Goal: Task Accomplishment & Management: Use online tool/utility

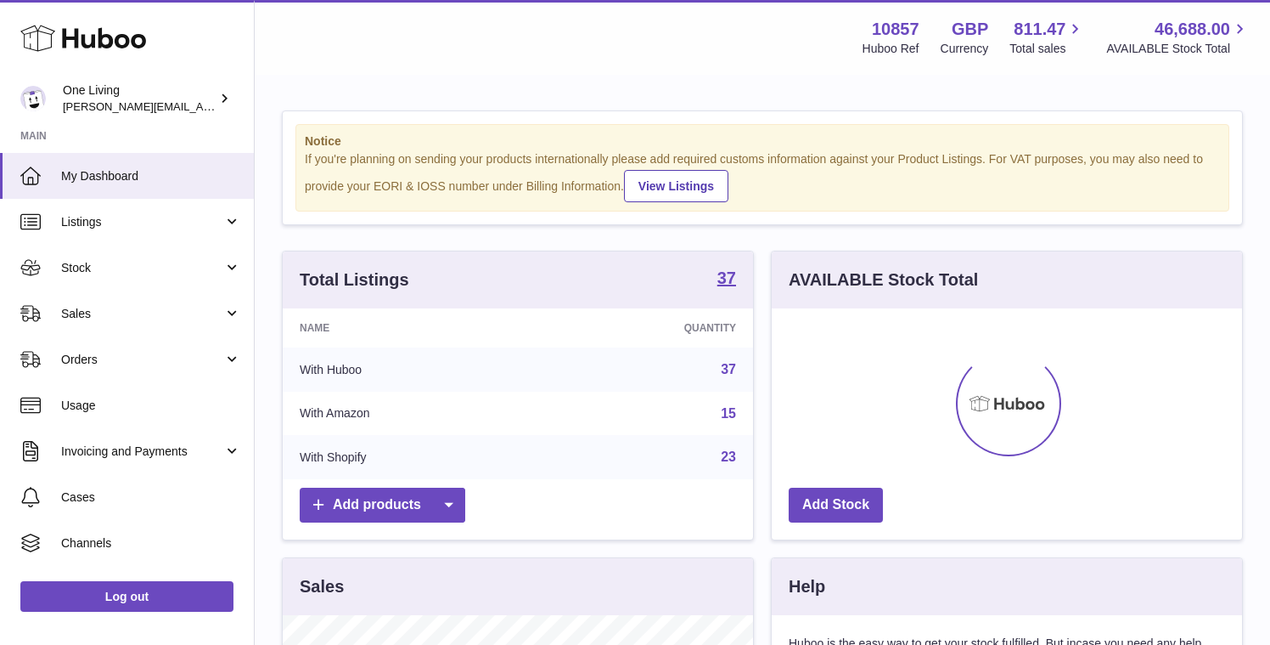
scroll to position [265, 470]
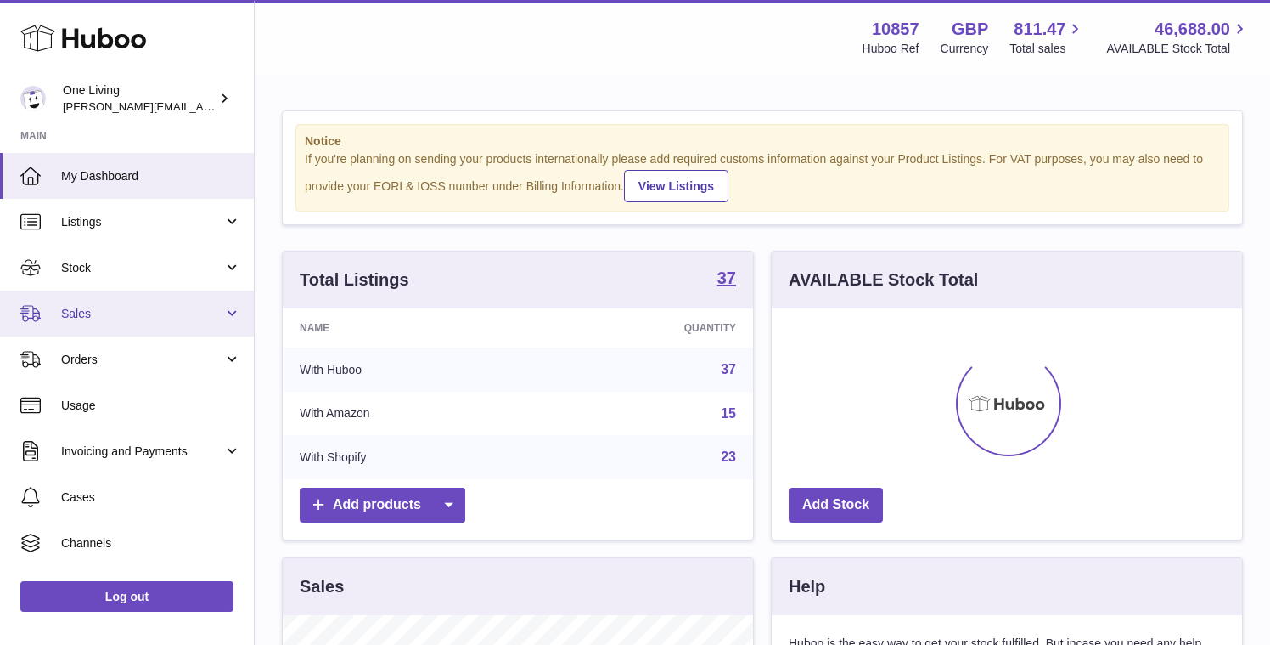
click at [121, 328] on link "Sales" at bounding box center [127, 313] width 254 height 46
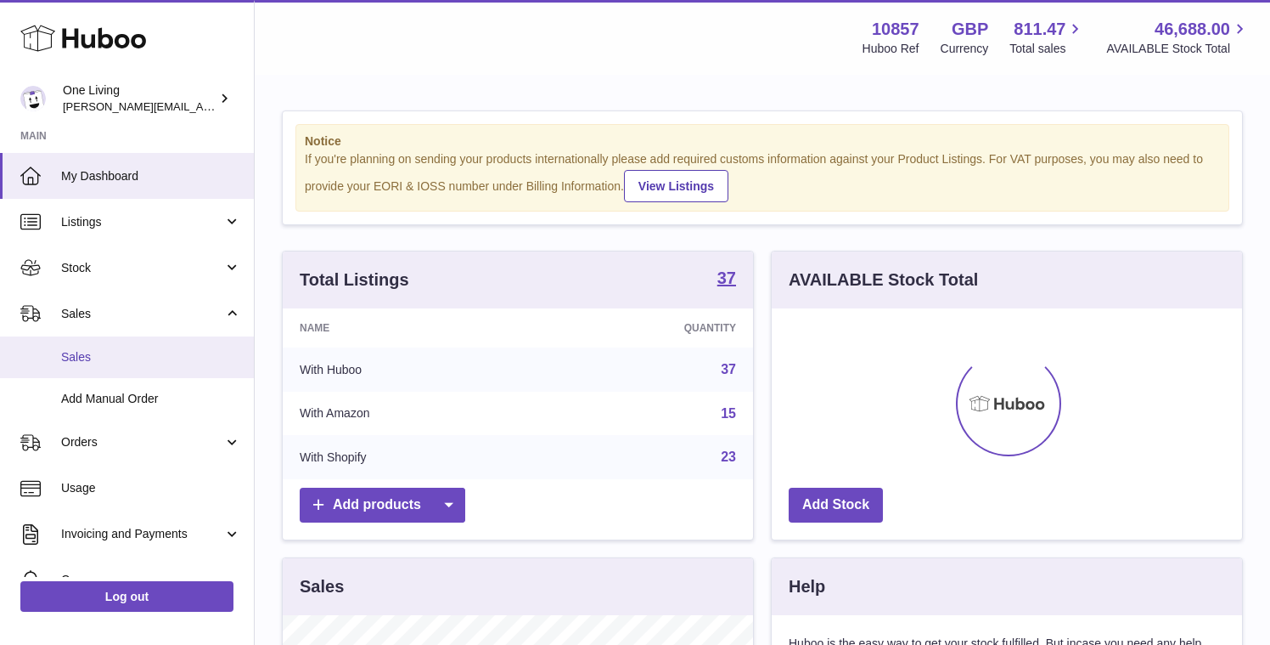
click at [115, 375] on link "Sales" at bounding box center [127, 357] width 254 height 42
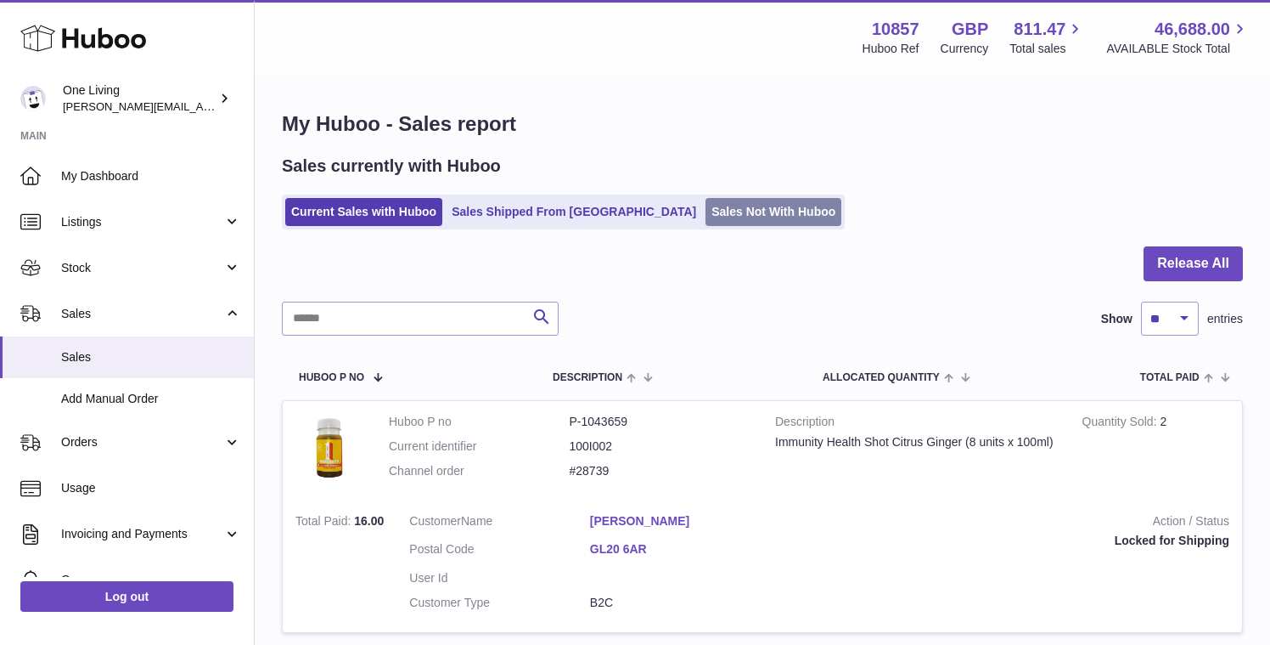
click at [706, 209] on link "Sales Not With Huboo" at bounding box center [774, 212] width 136 height 28
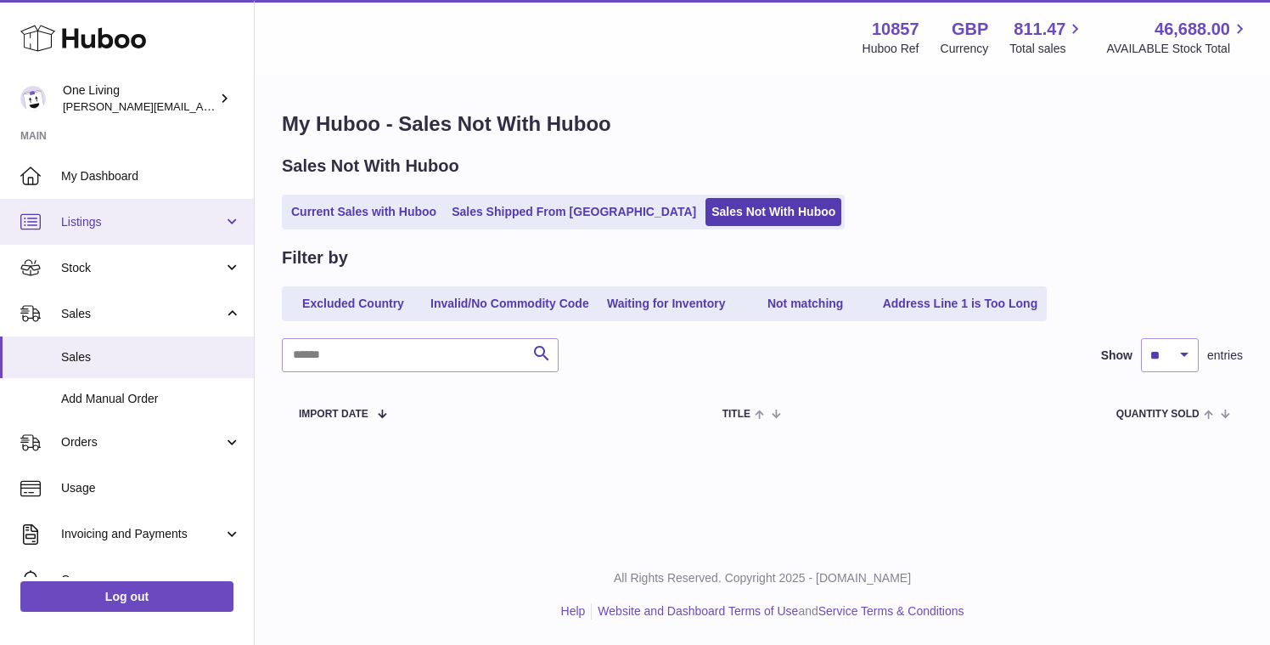
click at [164, 217] on span "Listings" at bounding box center [142, 222] width 162 height 16
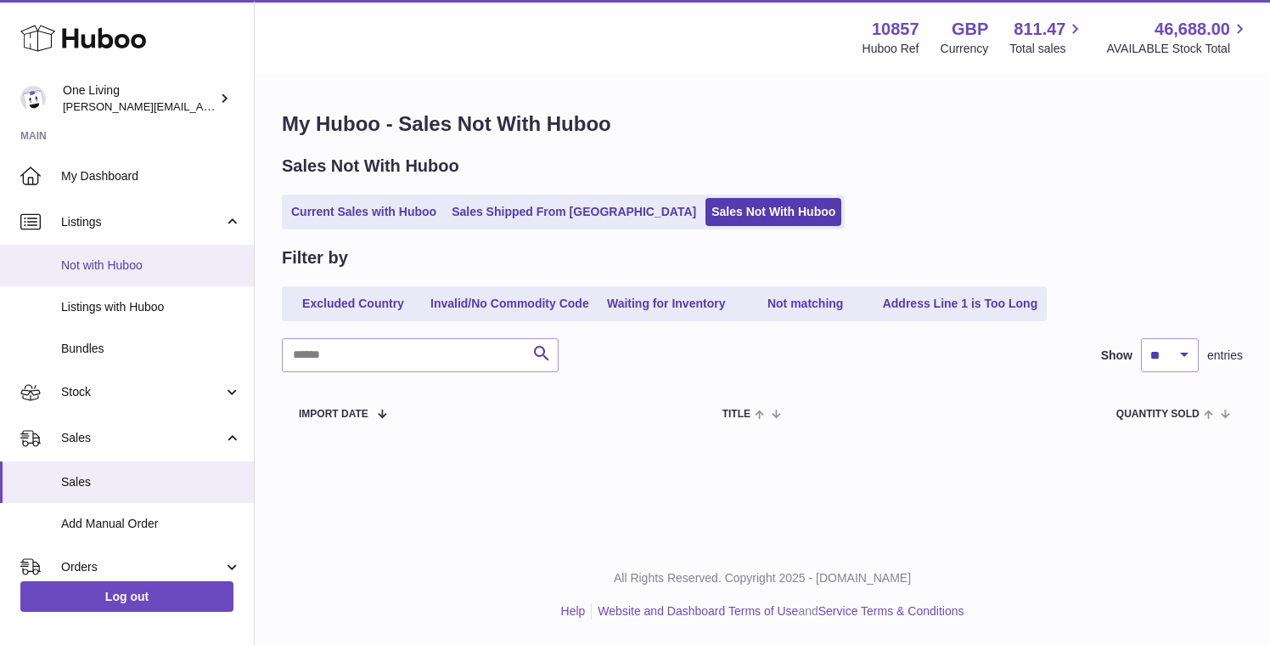
click at [170, 268] on span "Not with Huboo" at bounding box center [151, 265] width 180 height 16
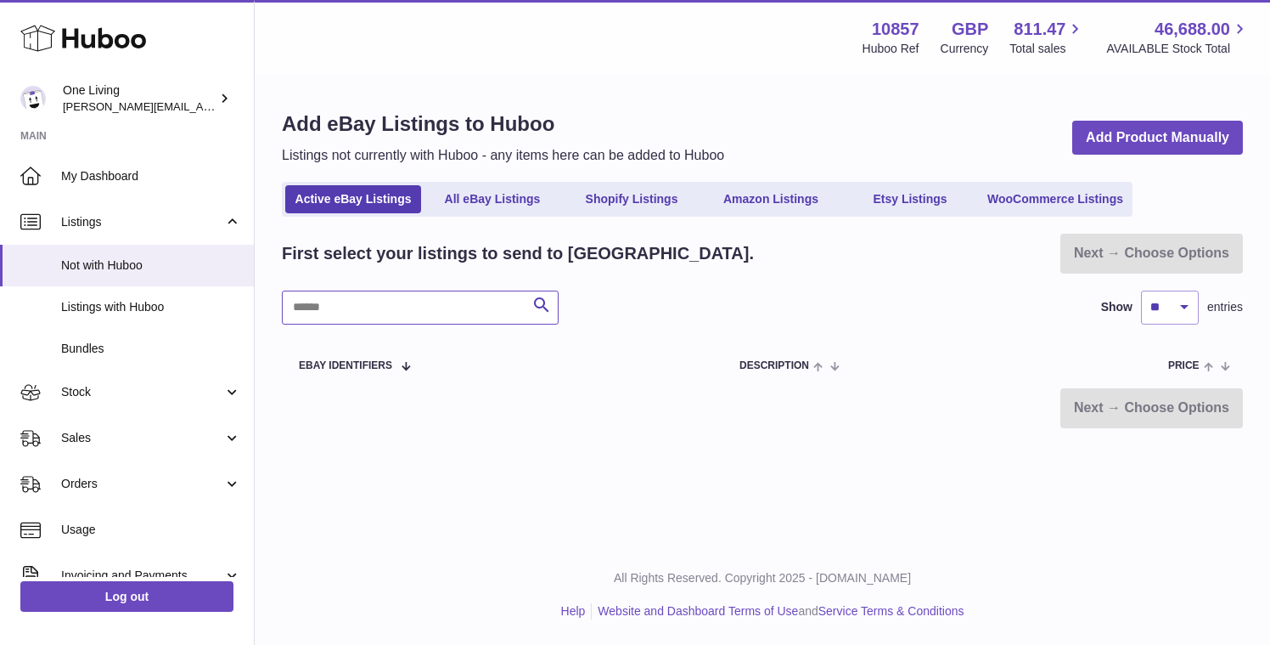
click at [396, 307] on input "text" at bounding box center [420, 307] width 277 height 34
type input "*******"
click at [738, 195] on link "Amazon Listings" at bounding box center [771, 199] width 136 height 28
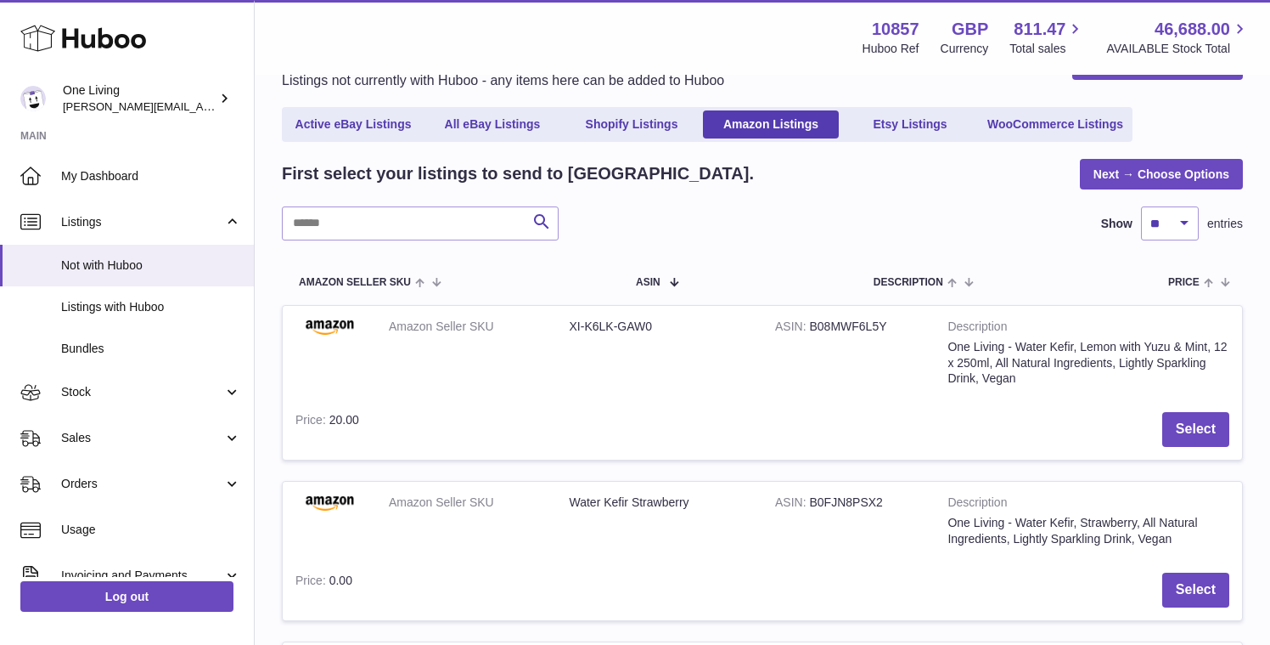
scroll to position [82, 0]
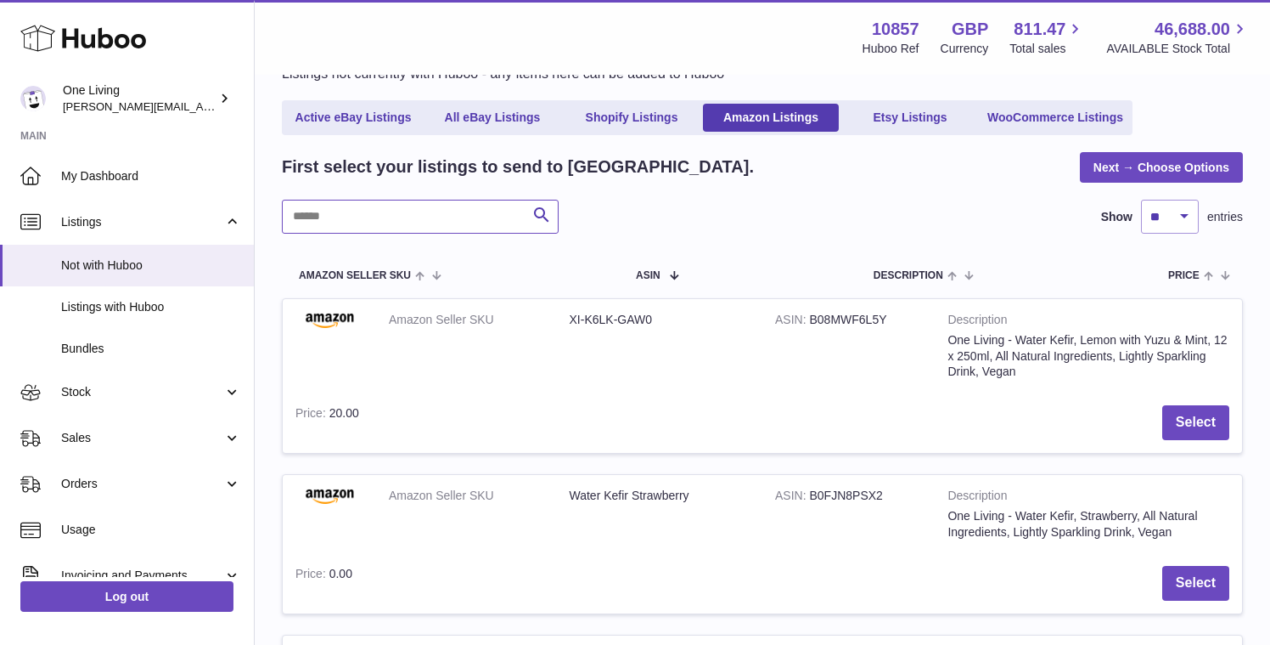
click at [431, 215] on input "text" at bounding box center [420, 217] width 277 height 34
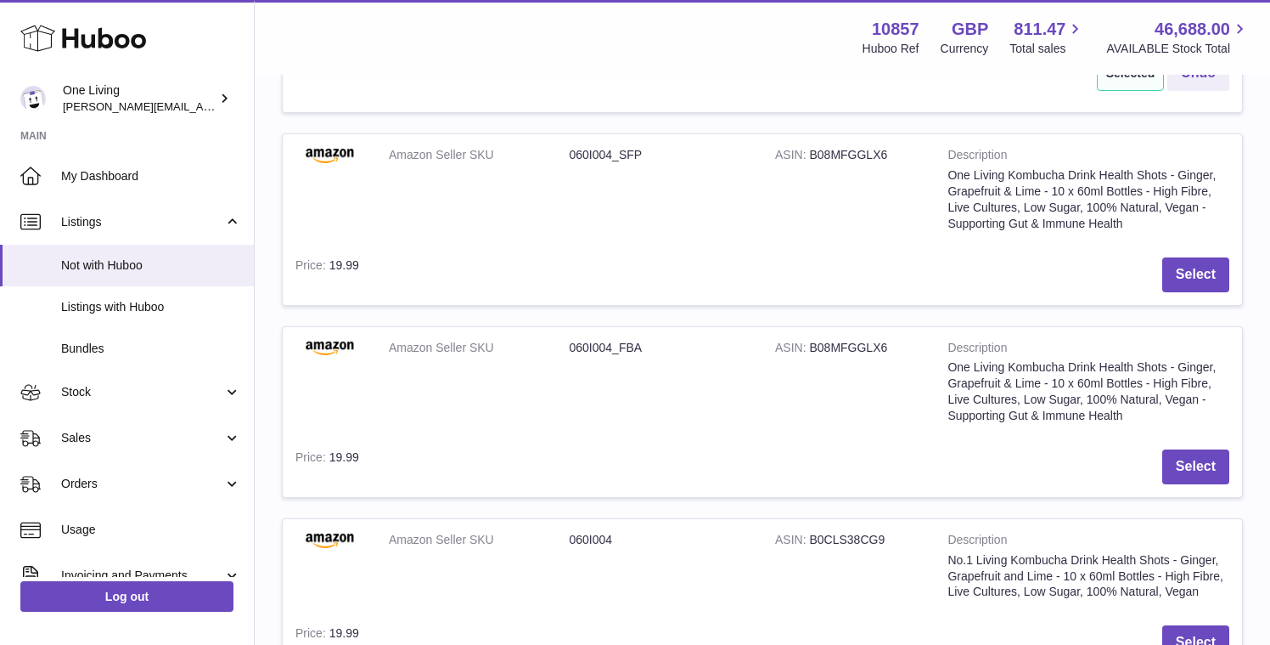
scroll to position [667, 0]
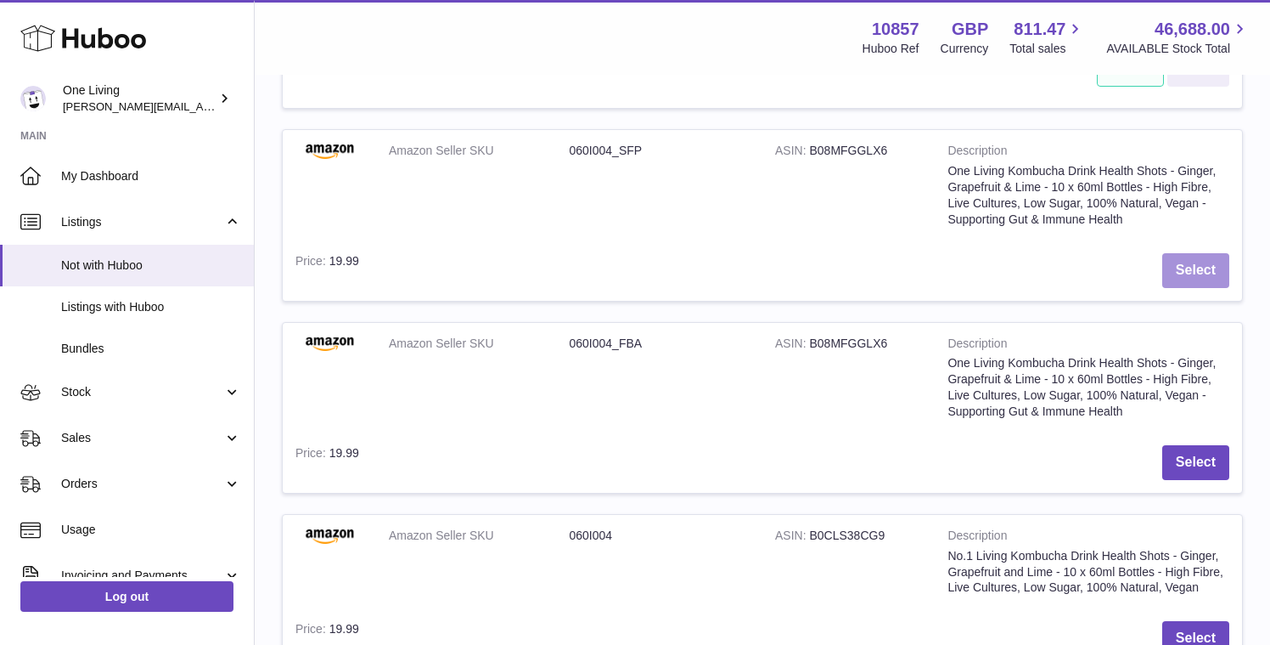
type input "*******"
click at [1187, 273] on button "Select" at bounding box center [1196, 270] width 67 height 35
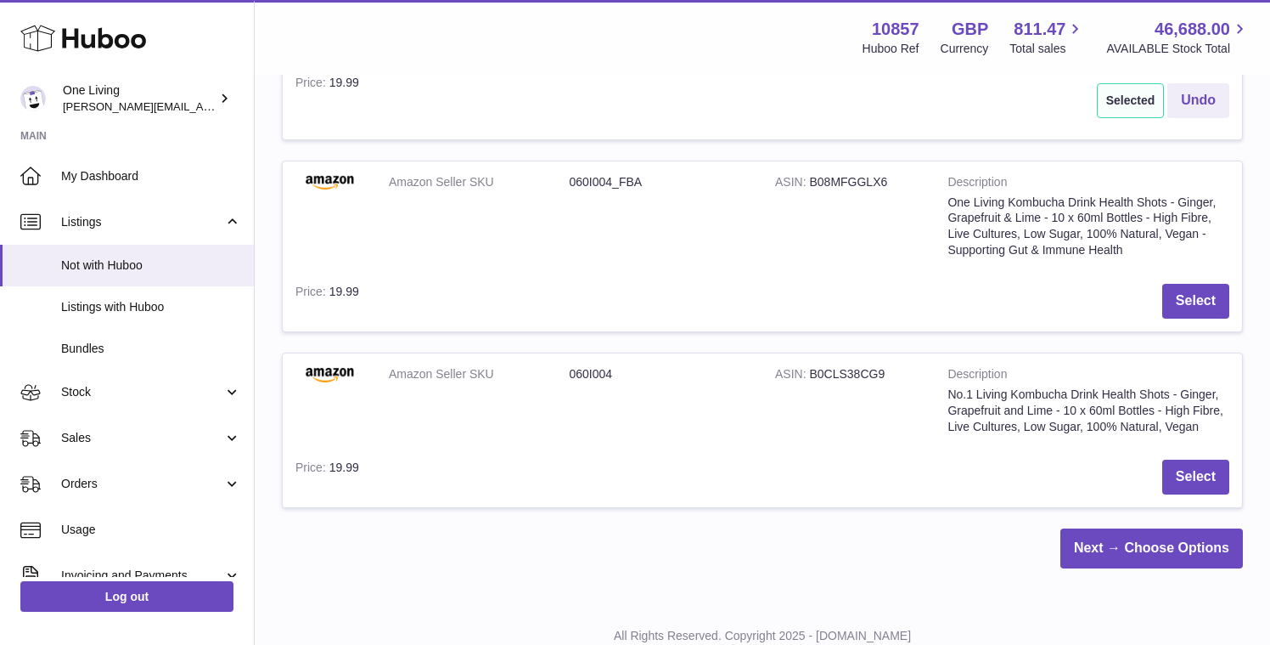
scroll to position [904, 0]
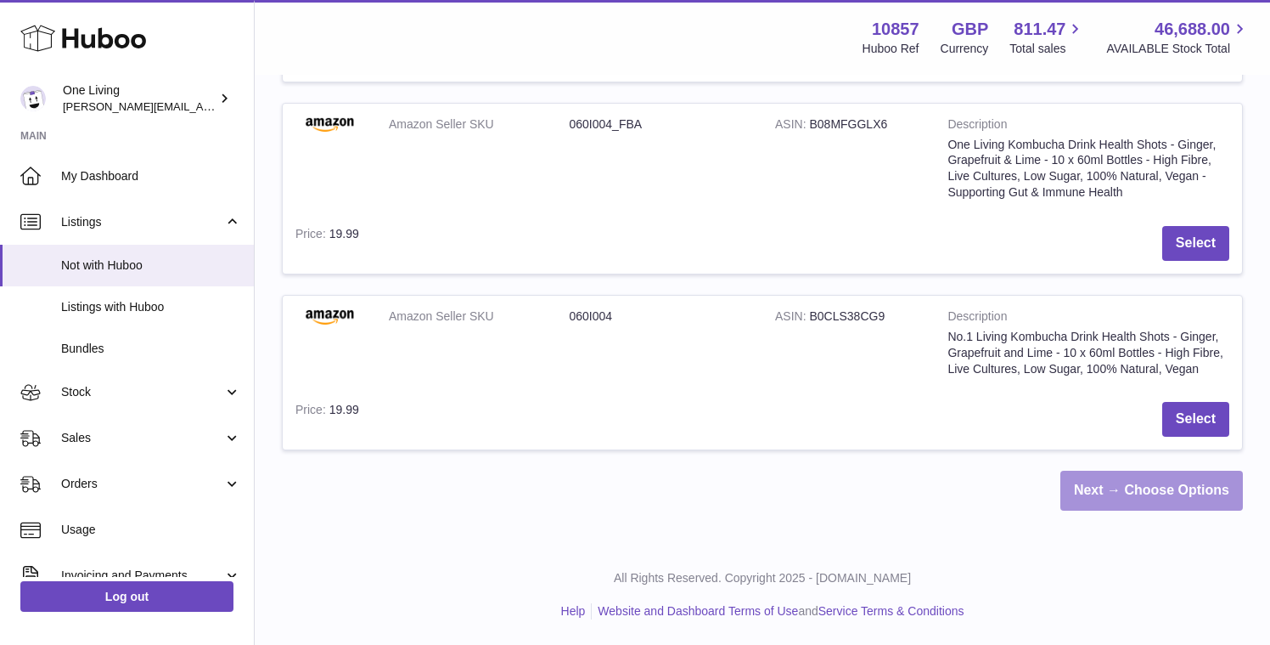
click at [1128, 487] on link "Next → Choose Options" at bounding box center [1152, 490] width 183 height 40
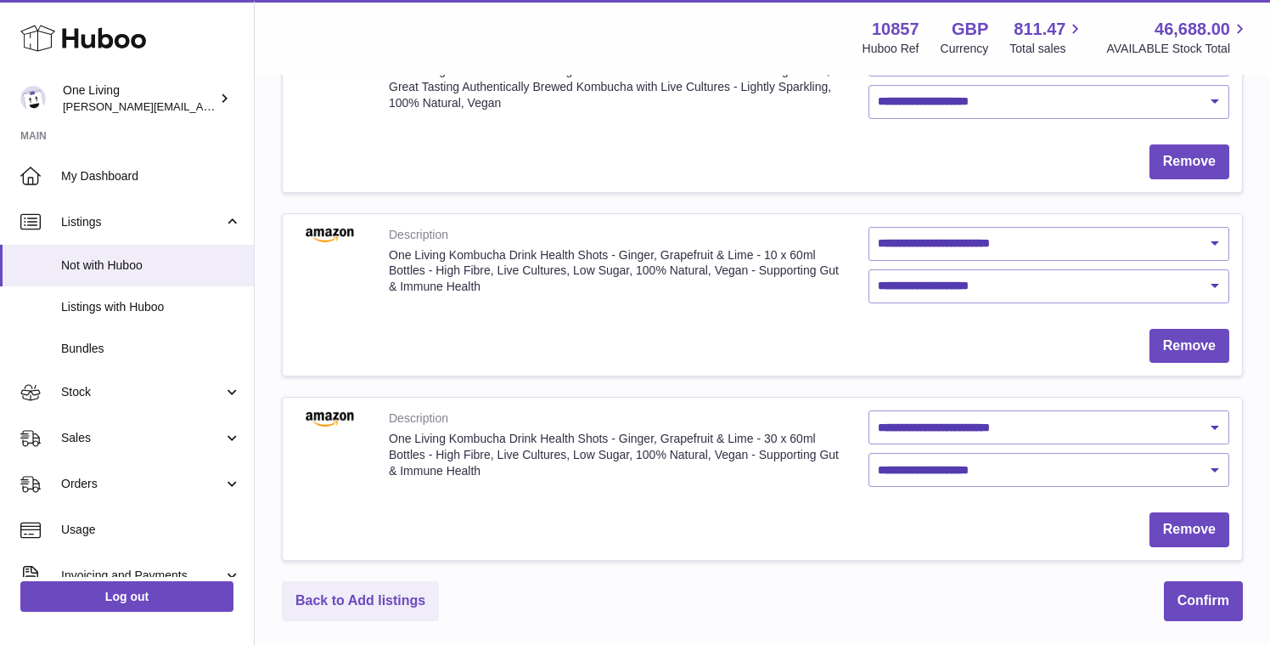
scroll to position [600, 0]
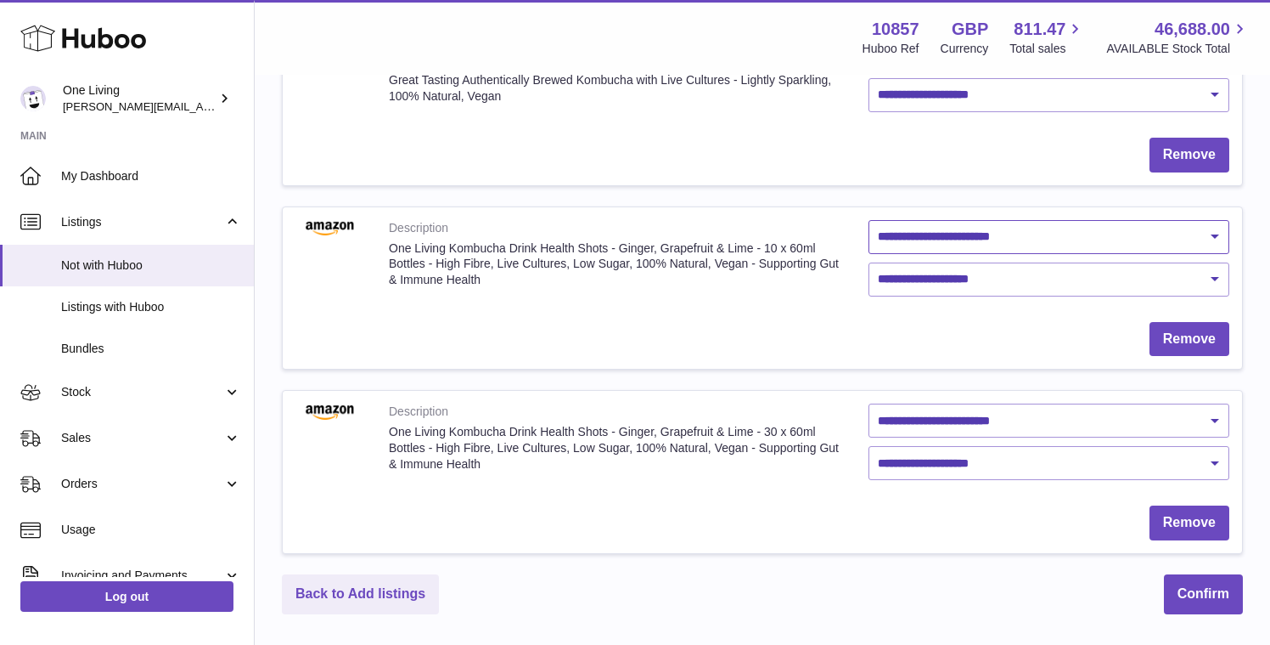
click at [964, 234] on select "**********" at bounding box center [1049, 237] width 361 height 34
click at [911, 279] on select "**********" at bounding box center [1049, 279] width 361 height 34
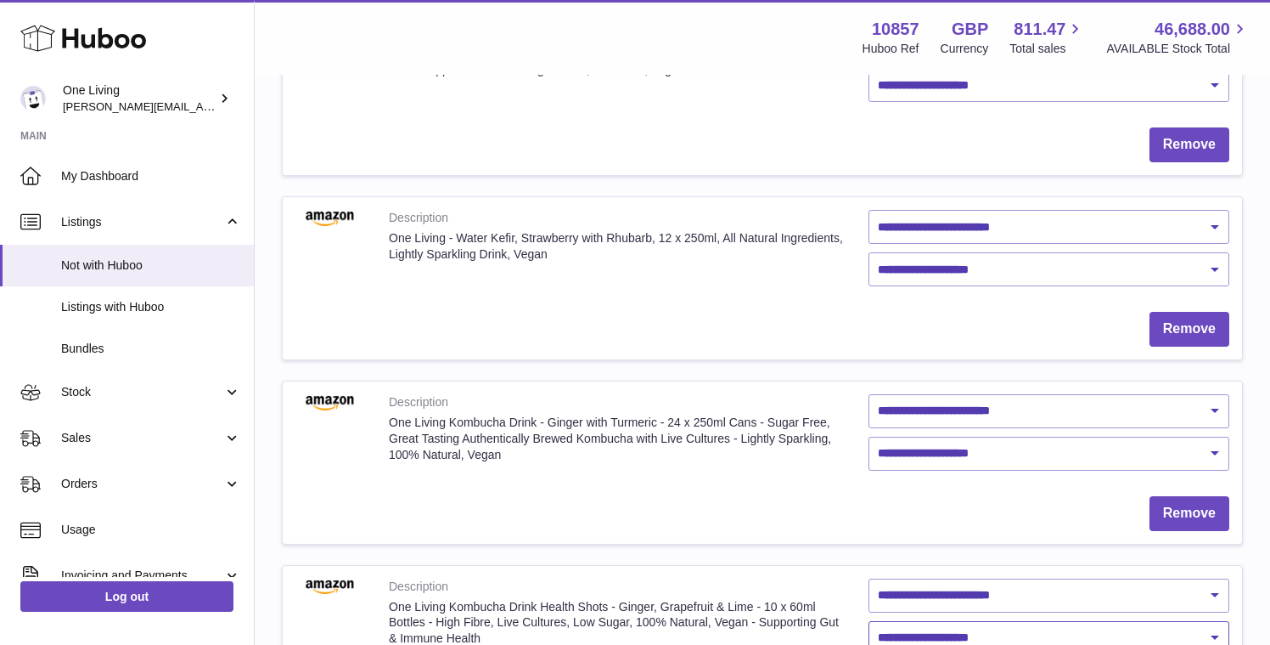
scroll to position [237, 0]
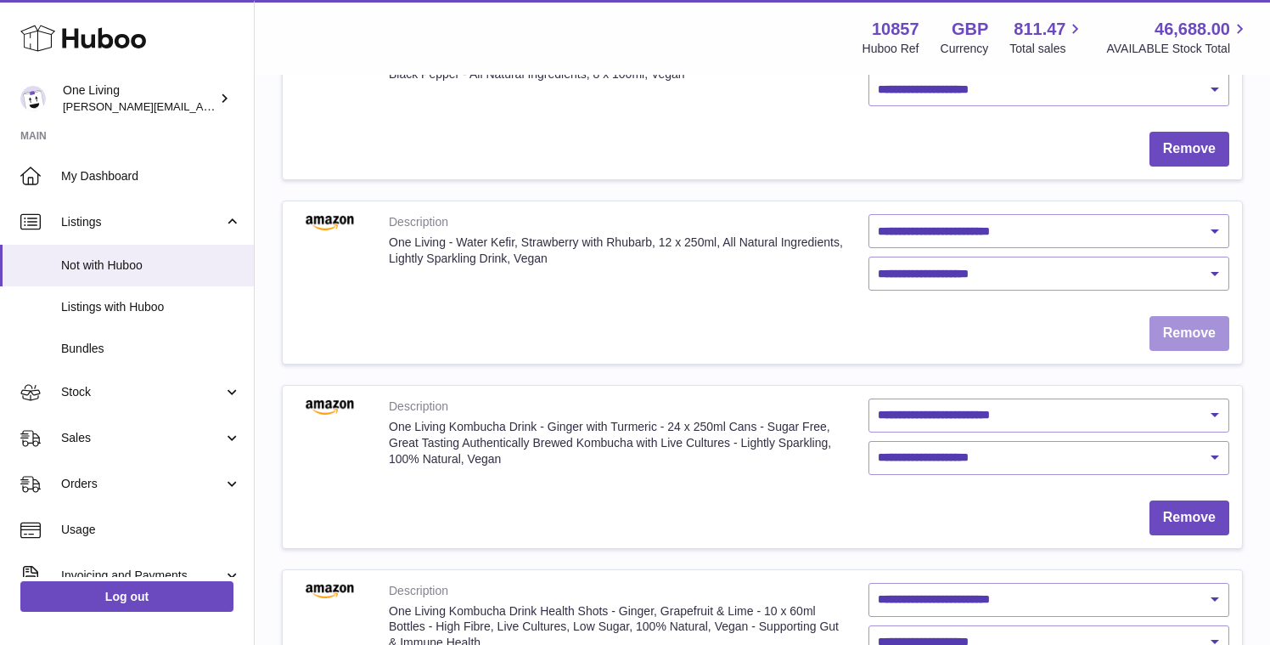
click at [1179, 330] on link "Remove" at bounding box center [1190, 333] width 80 height 35
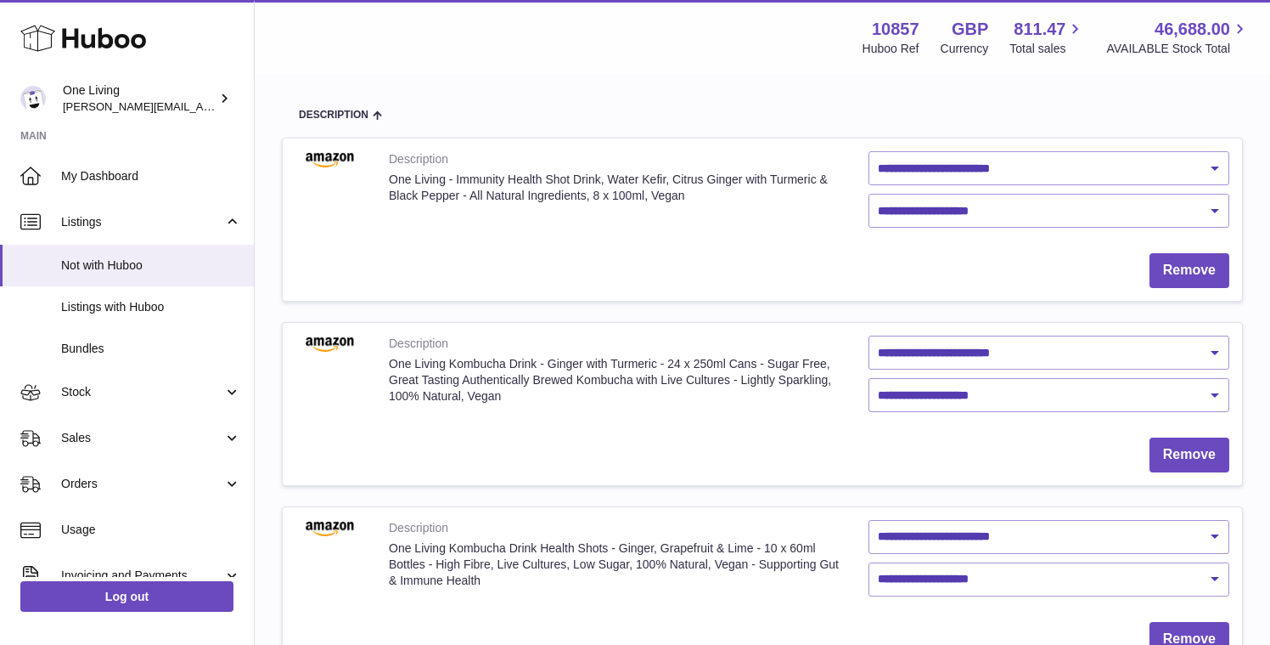
scroll to position [0, 0]
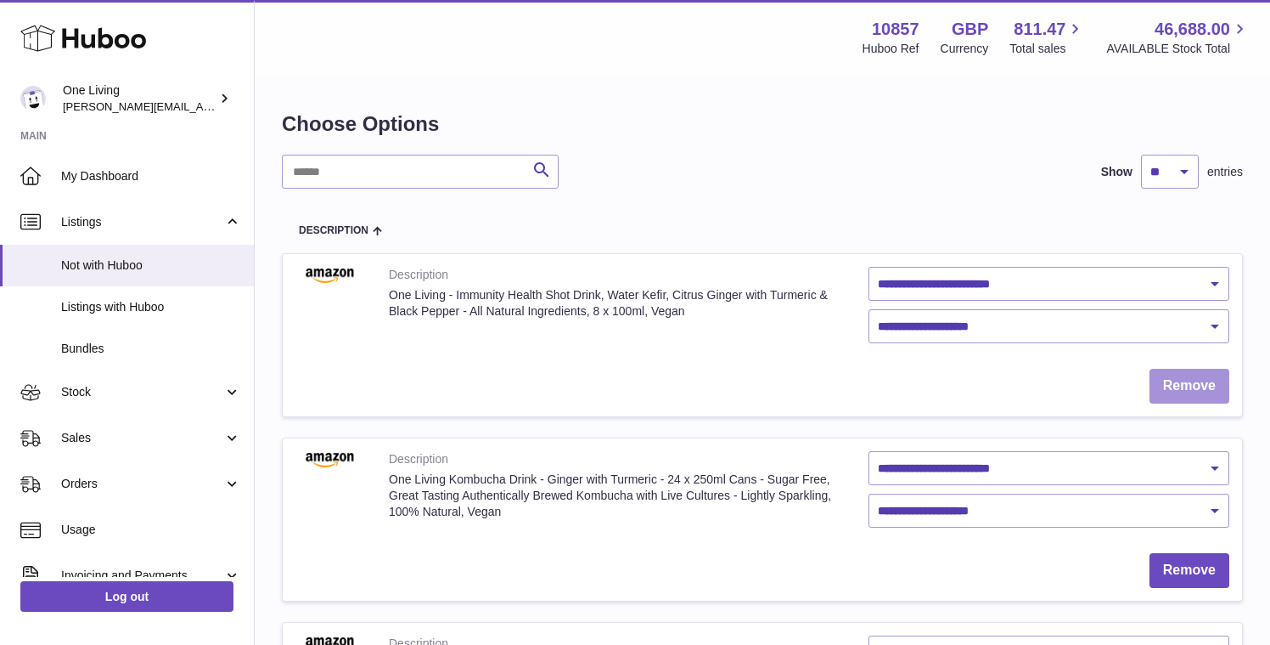
click at [1183, 391] on link "Remove" at bounding box center [1190, 386] width 80 height 35
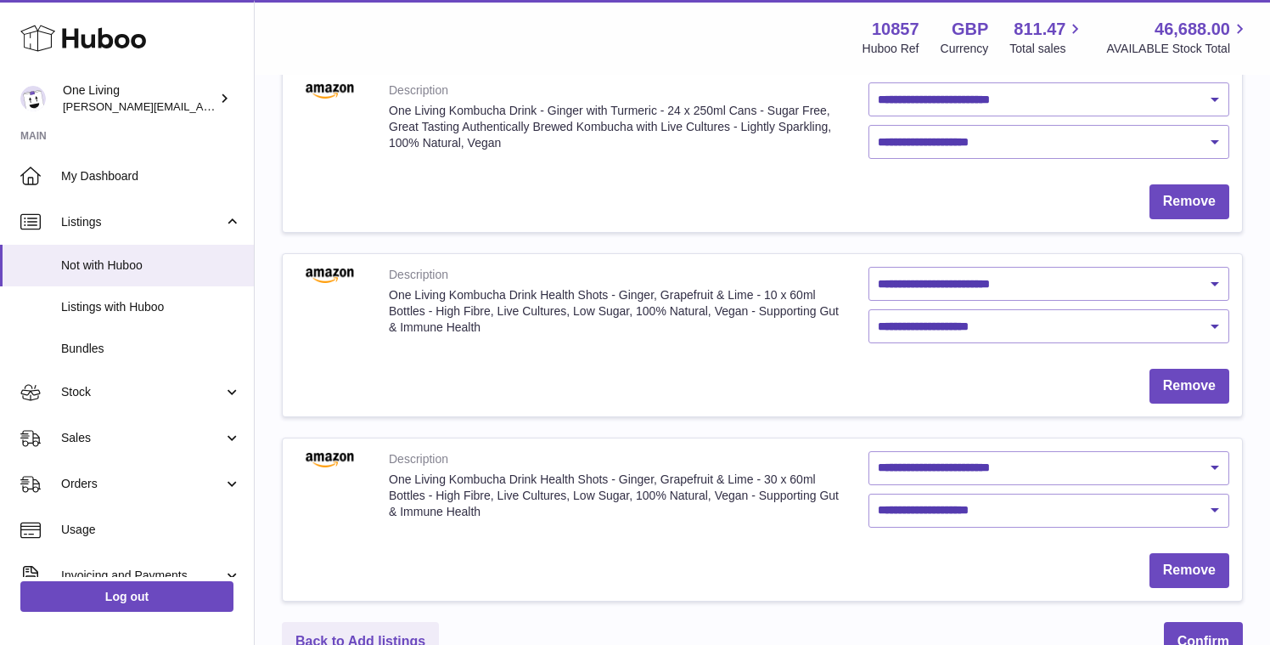
scroll to position [183, 0]
click at [1183, 199] on link "Remove" at bounding box center [1190, 202] width 80 height 35
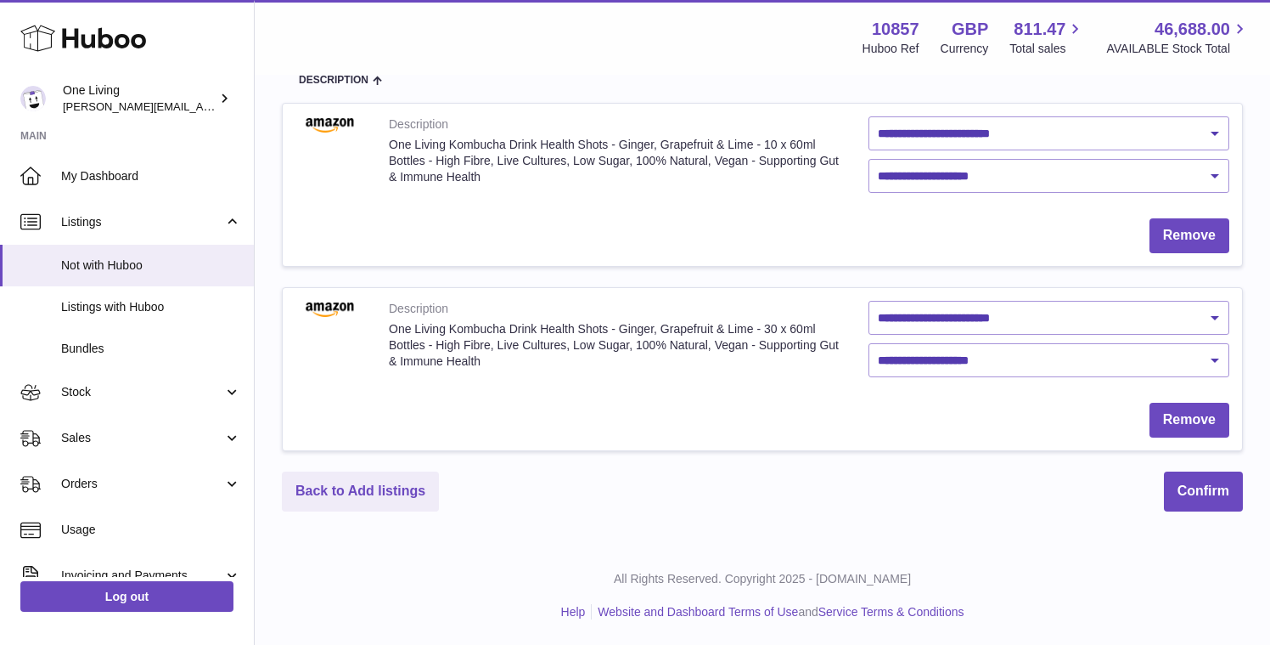
scroll to position [150, 0]
click at [1200, 493] on button "Confirm" at bounding box center [1203, 491] width 79 height 40
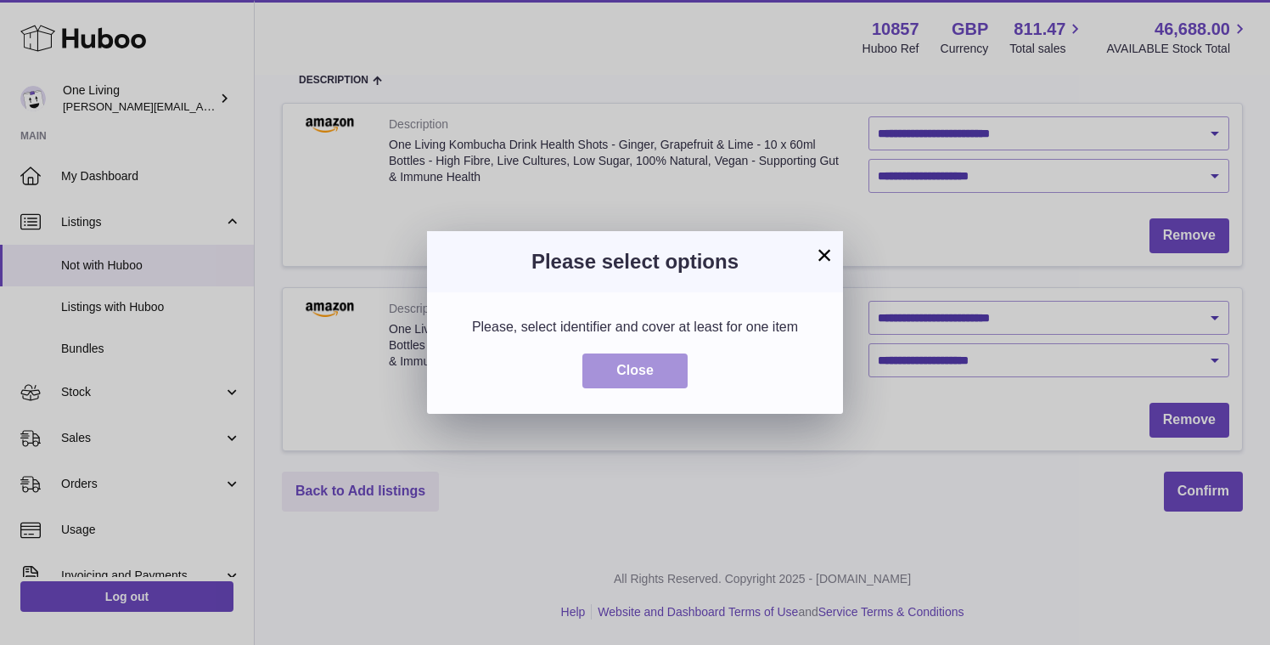
click at [646, 369] on button "Close" at bounding box center [635, 370] width 105 height 35
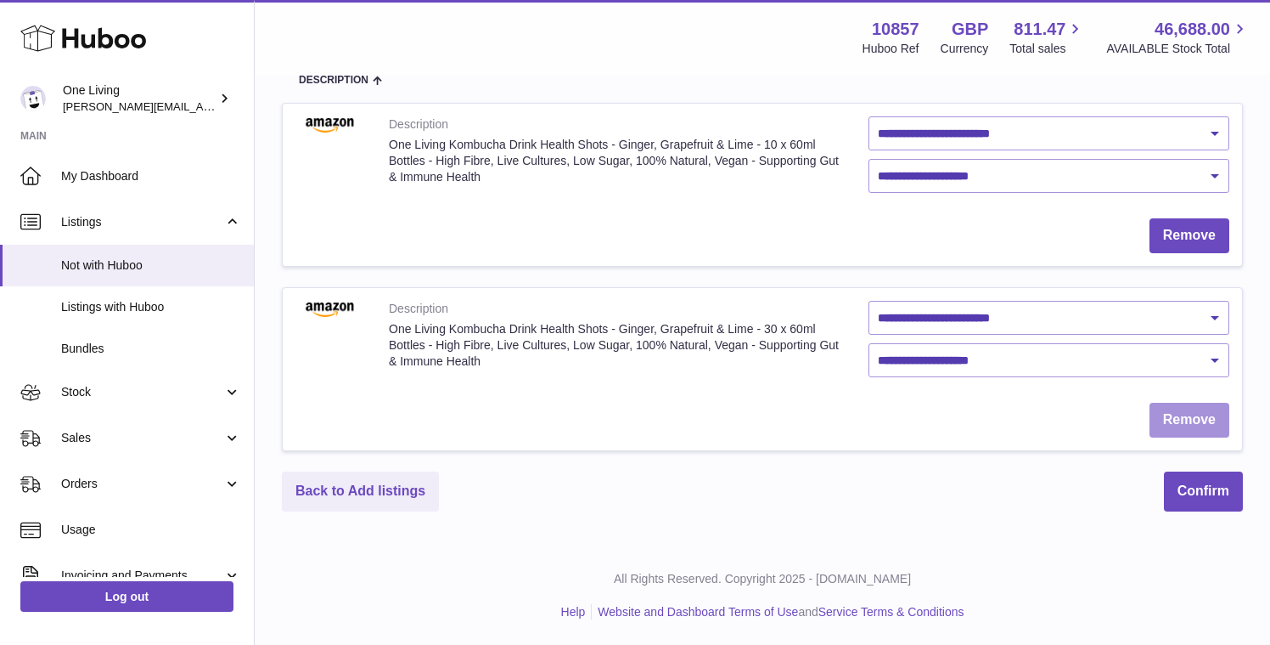
click at [1189, 421] on link "Remove" at bounding box center [1190, 420] width 80 height 35
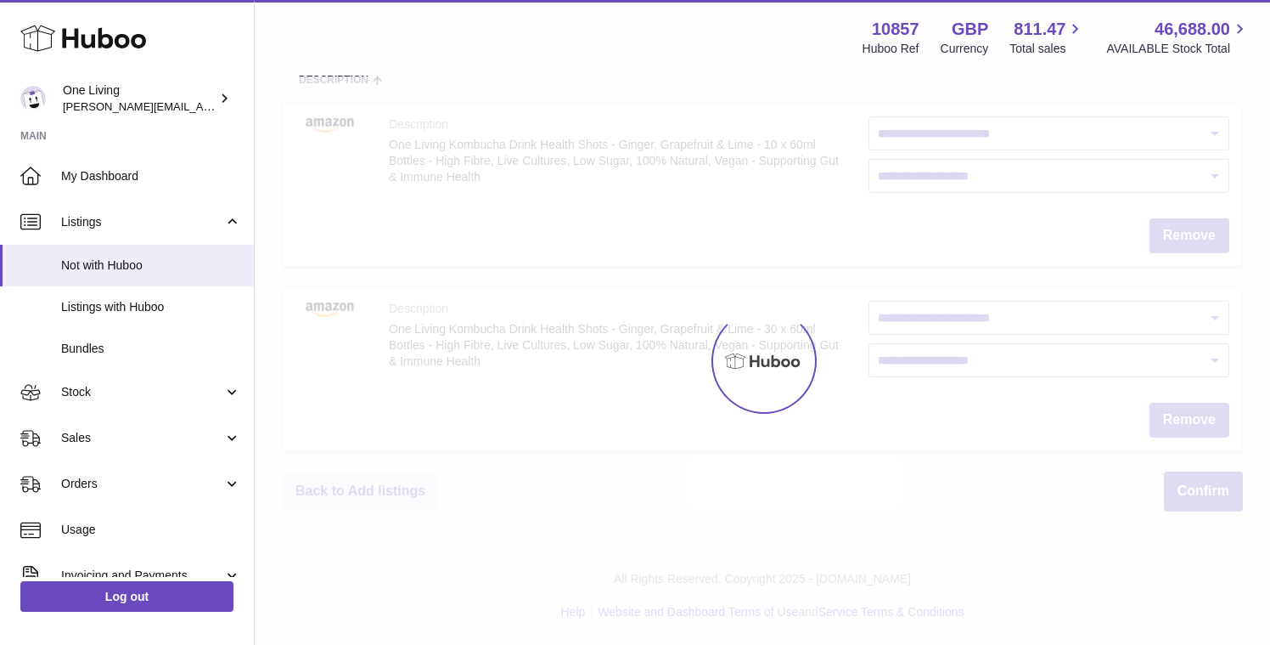
scroll to position [0, 0]
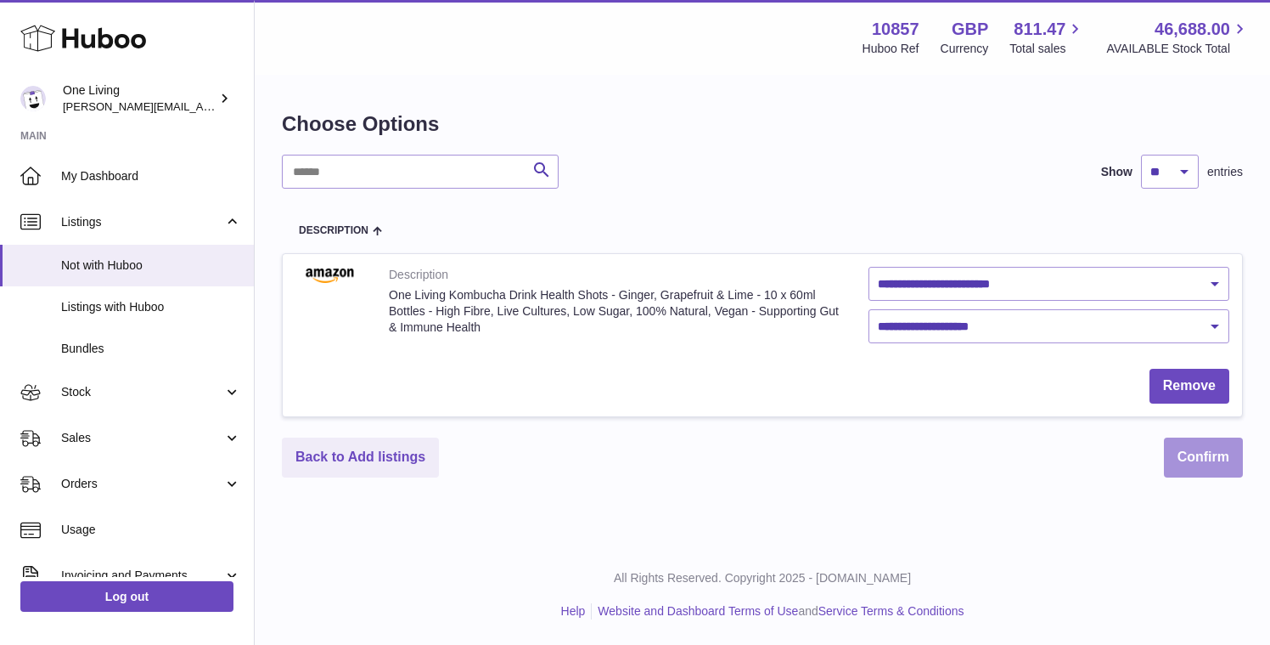
click at [1201, 451] on button "Confirm" at bounding box center [1203, 457] width 79 height 40
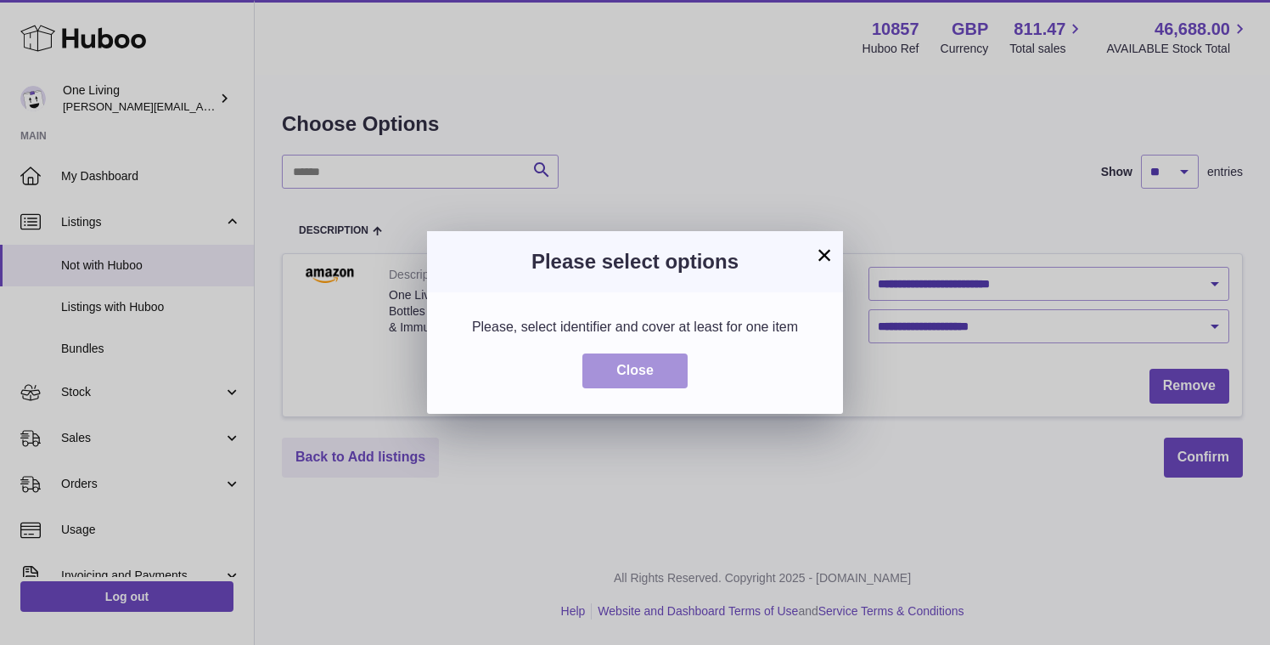
click at [667, 375] on button "Close" at bounding box center [635, 370] width 105 height 35
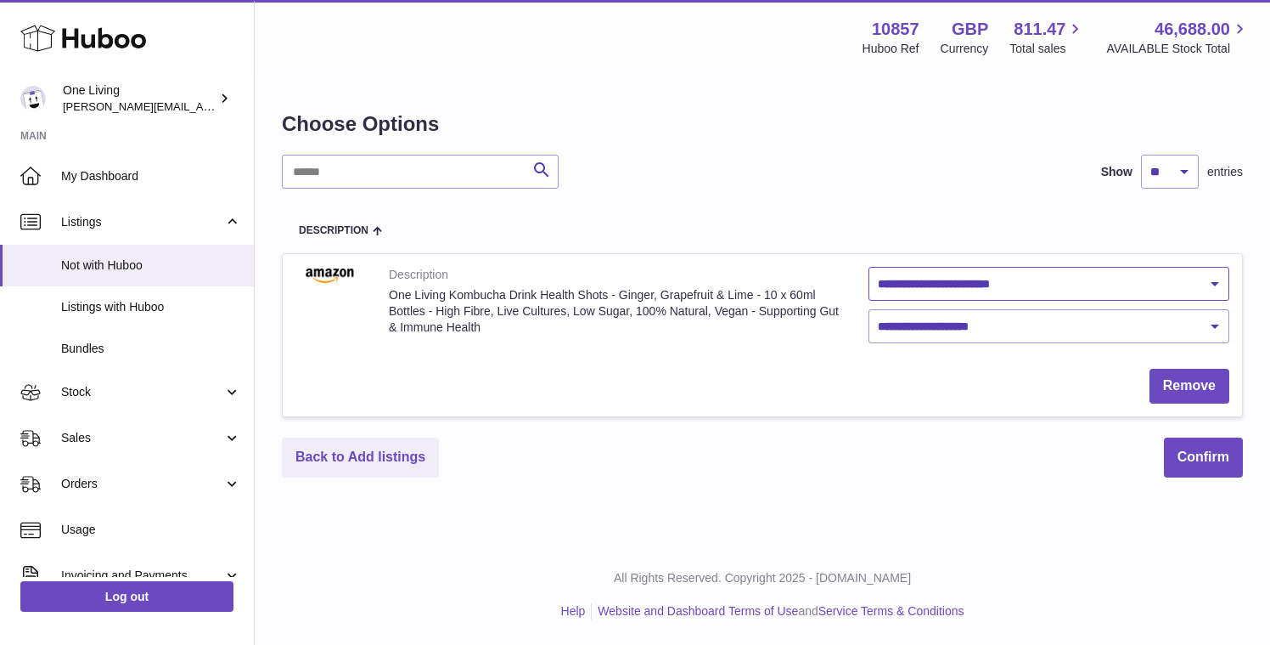
click at [1055, 293] on select "**********" at bounding box center [1049, 284] width 361 height 34
click at [1043, 282] on select "**********" at bounding box center [1049, 284] width 361 height 34
click at [142, 314] on span "Listings with Huboo" at bounding box center [151, 307] width 180 height 16
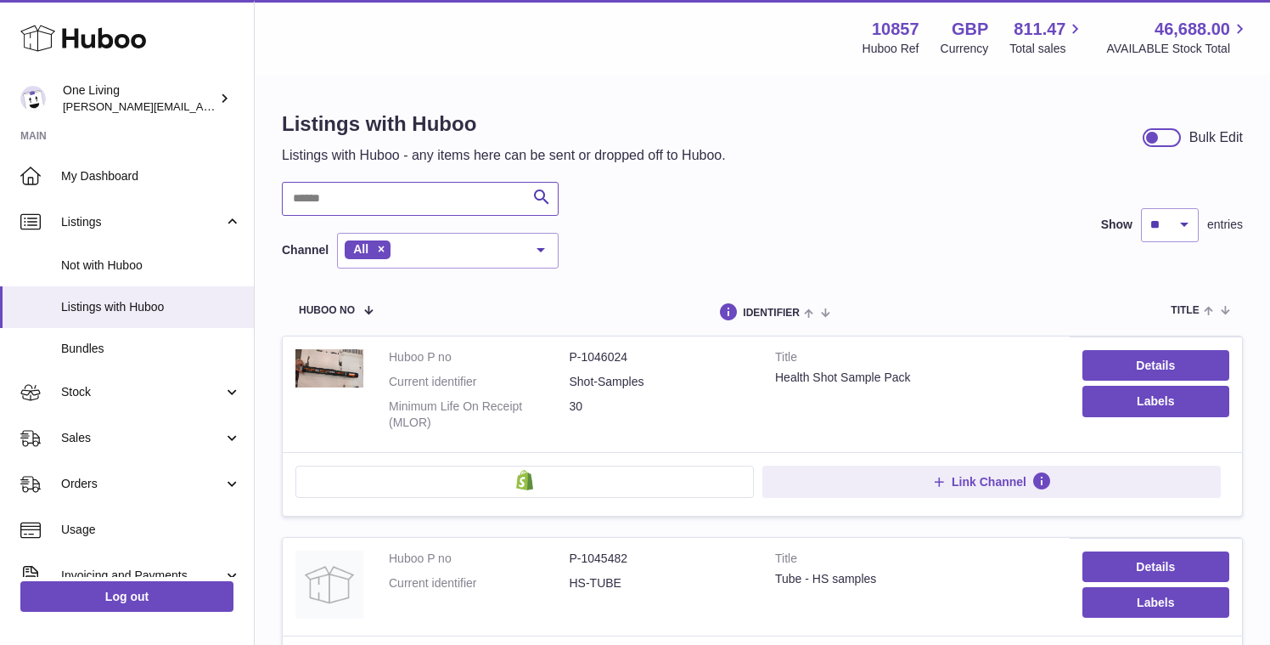
click at [334, 199] on input "text" at bounding box center [420, 199] width 277 height 34
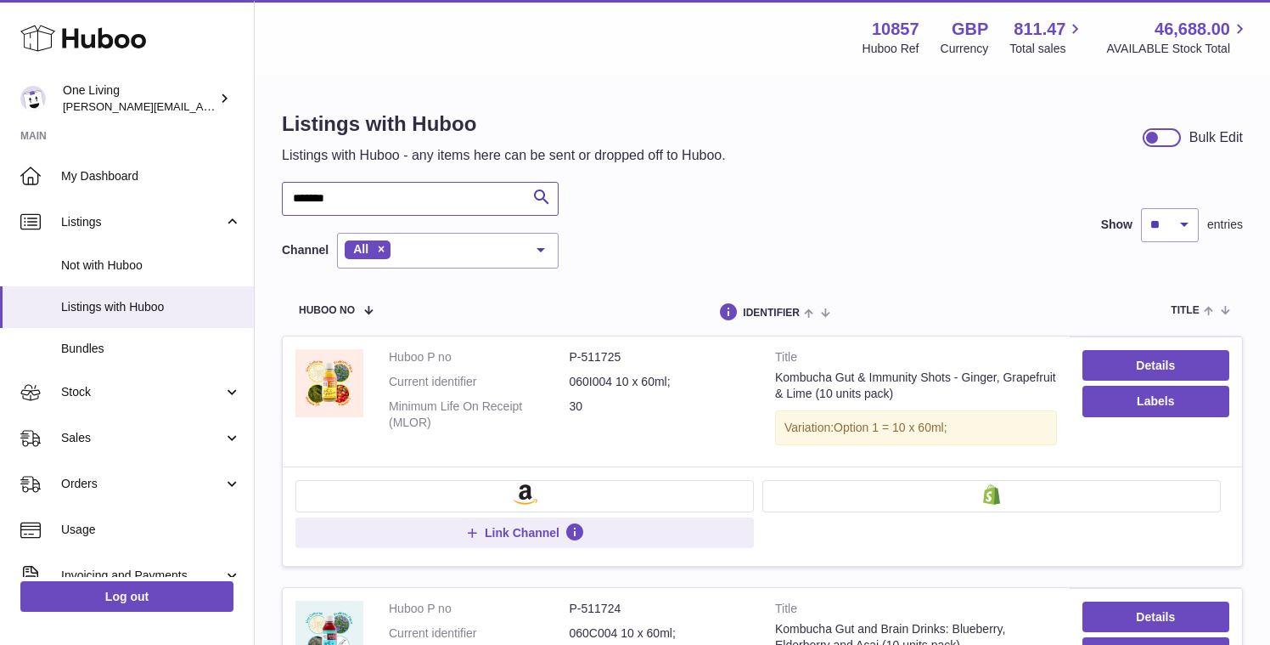
type input "*******"
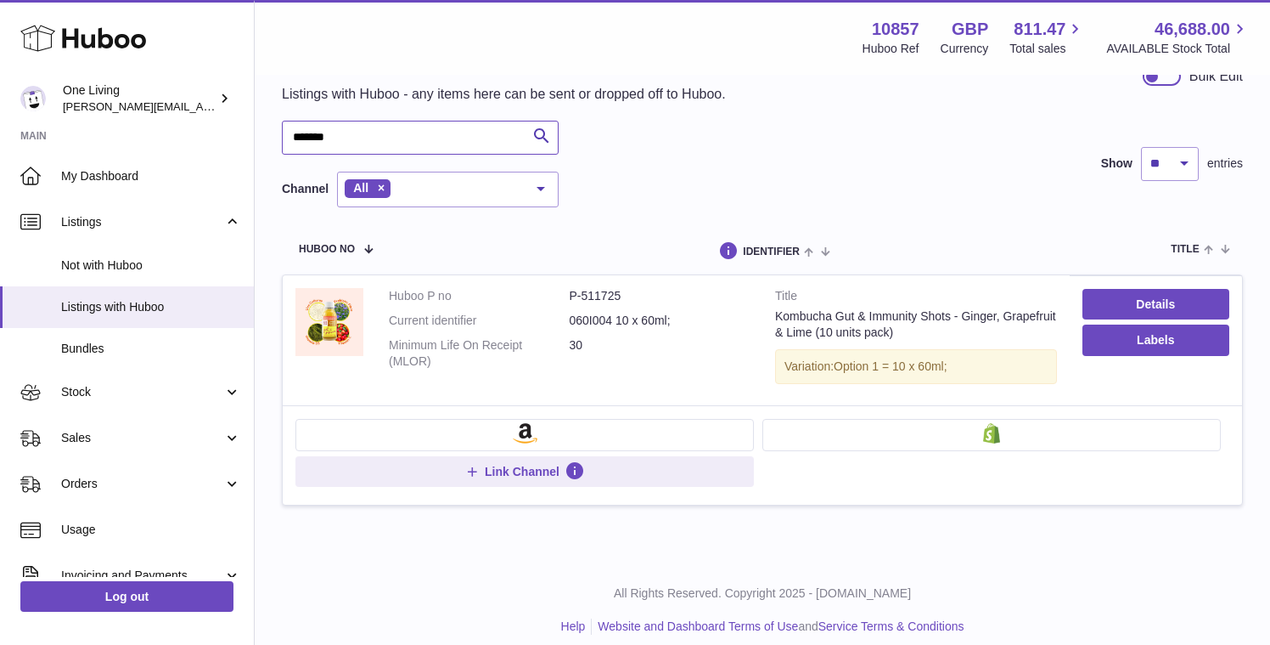
scroll to position [76, 0]
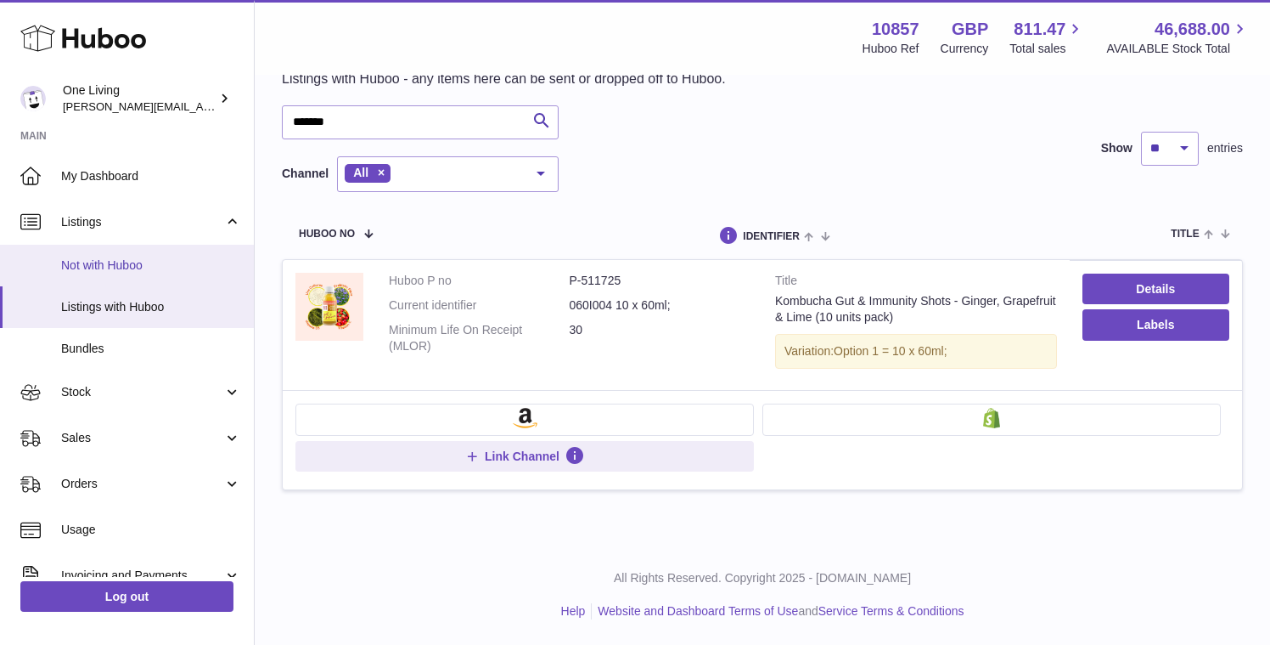
click at [174, 271] on span "Not with Huboo" at bounding box center [151, 265] width 180 height 16
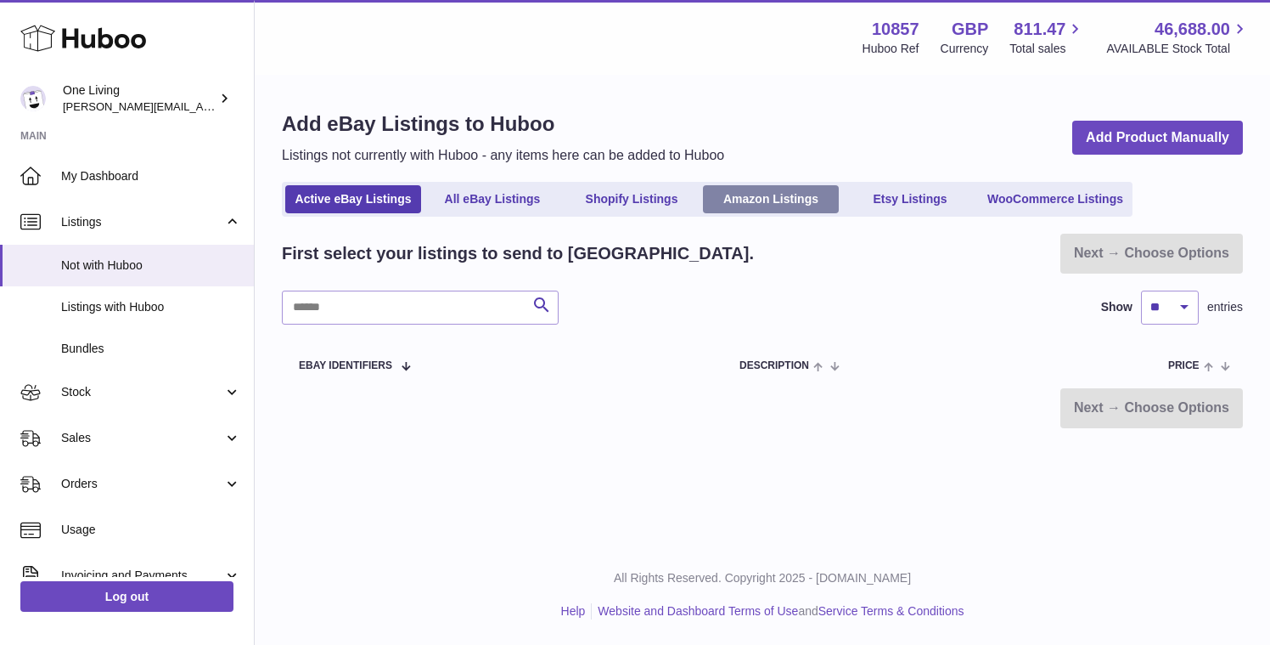
click at [786, 201] on link "Amazon Listings" at bounding box center [771, 199] width 136 height 28
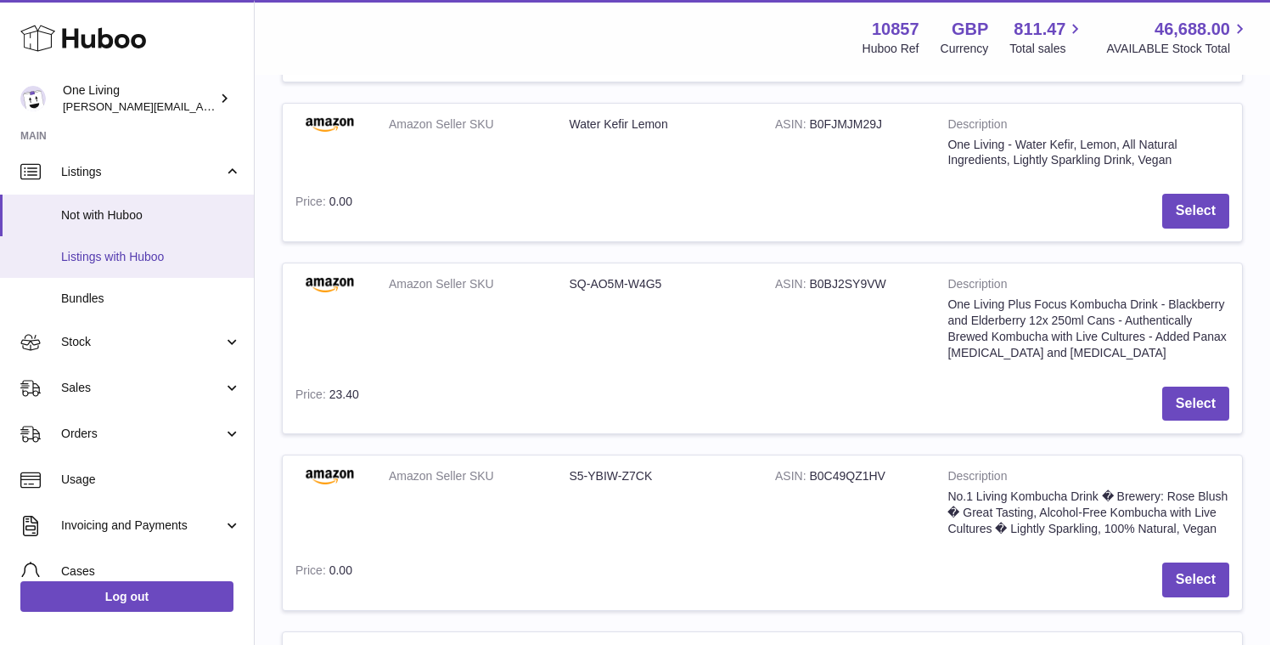
scroll to position [52, 0]
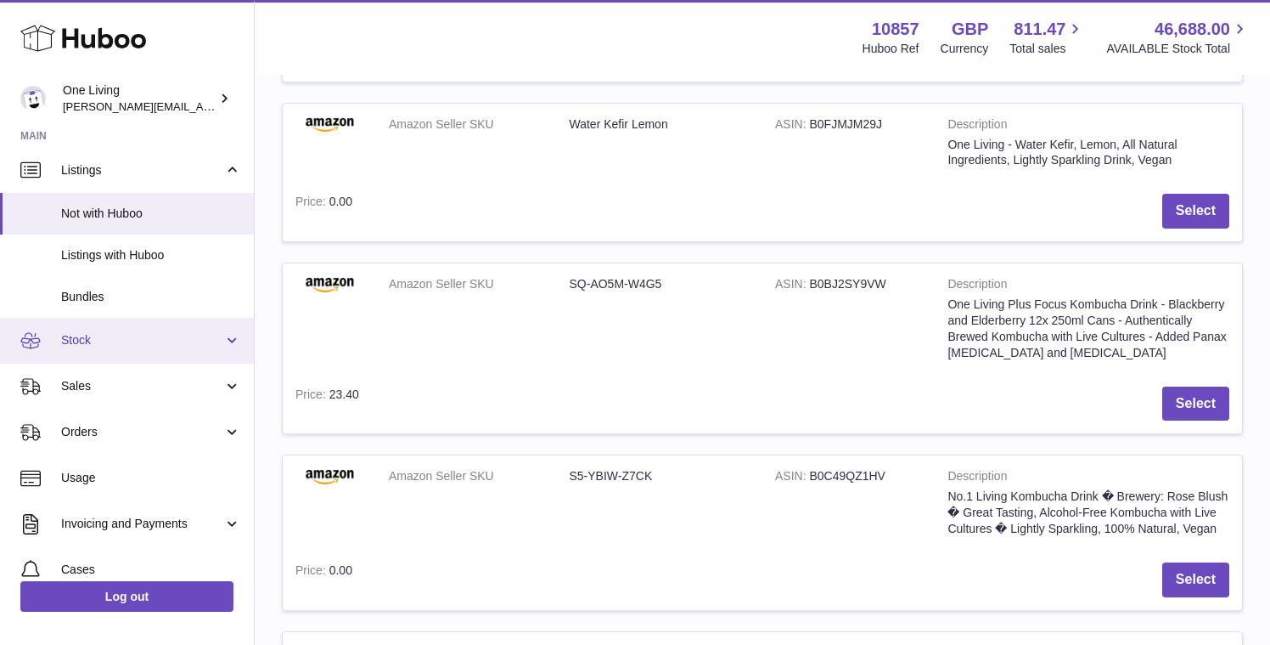
click at [187, 340] on span "Stock" at bounding box center [142, 340] width 162 height 16
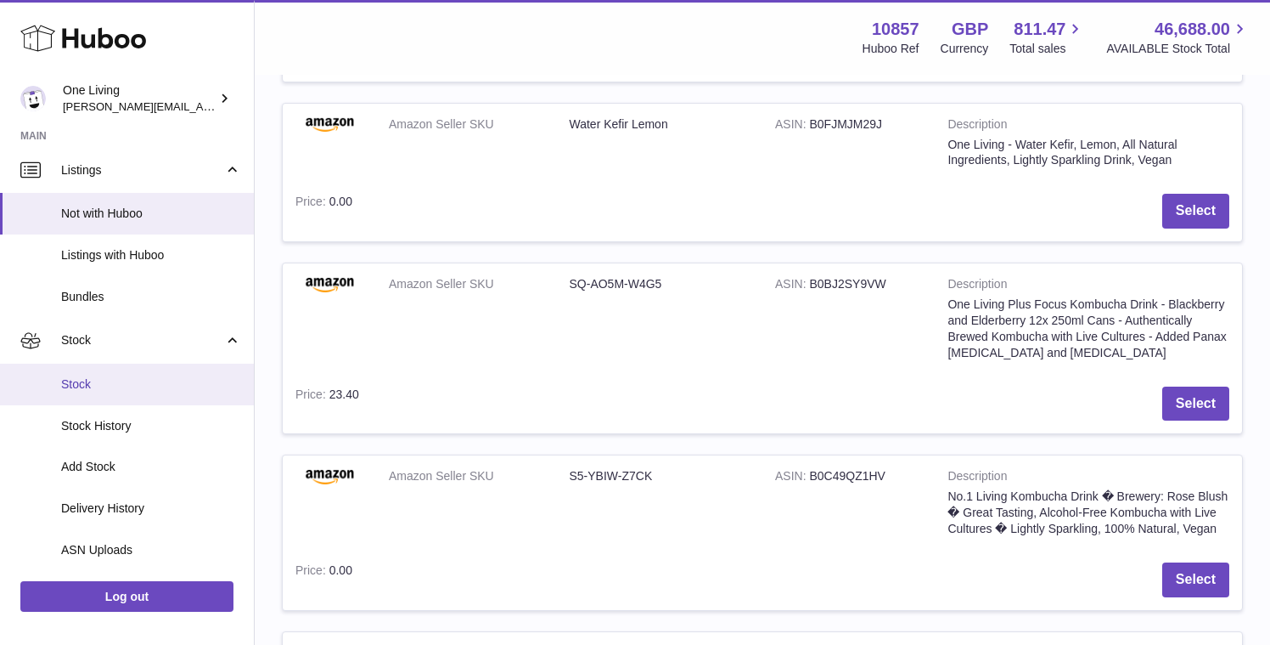
click at [166, 391] on span "Stock" at bounding box center [151, 384] width 180 height 16
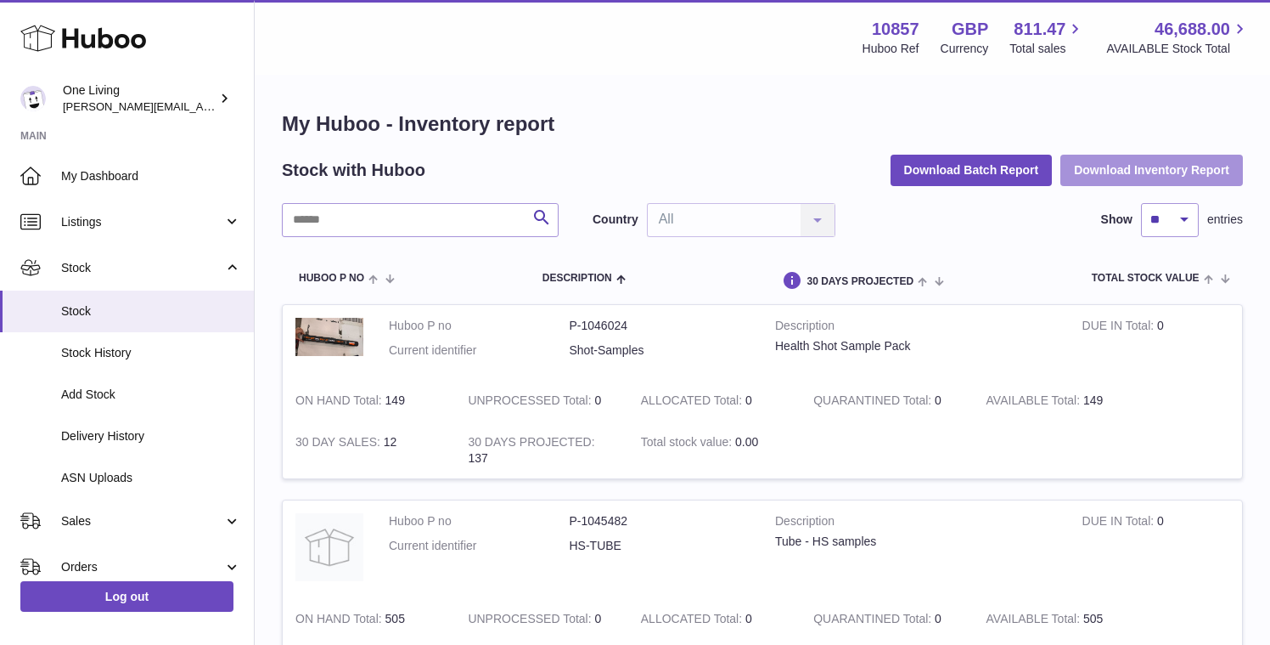
click at [1123, 168] on button "Download Inventory Report" at bounding box center [1152, 170] width 183 height 31
click at [349, 221] on input "text" at bounding box center [420, 220] width 277 height 34
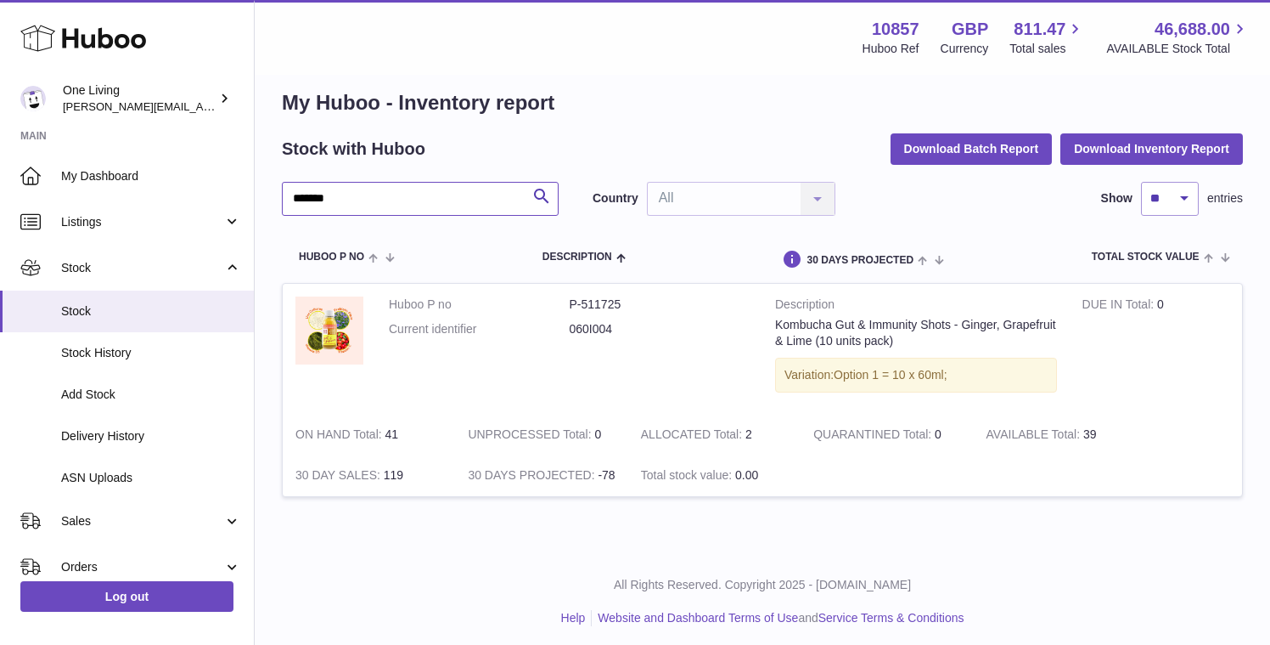
scroll to position [20, 0]
type input "*******"
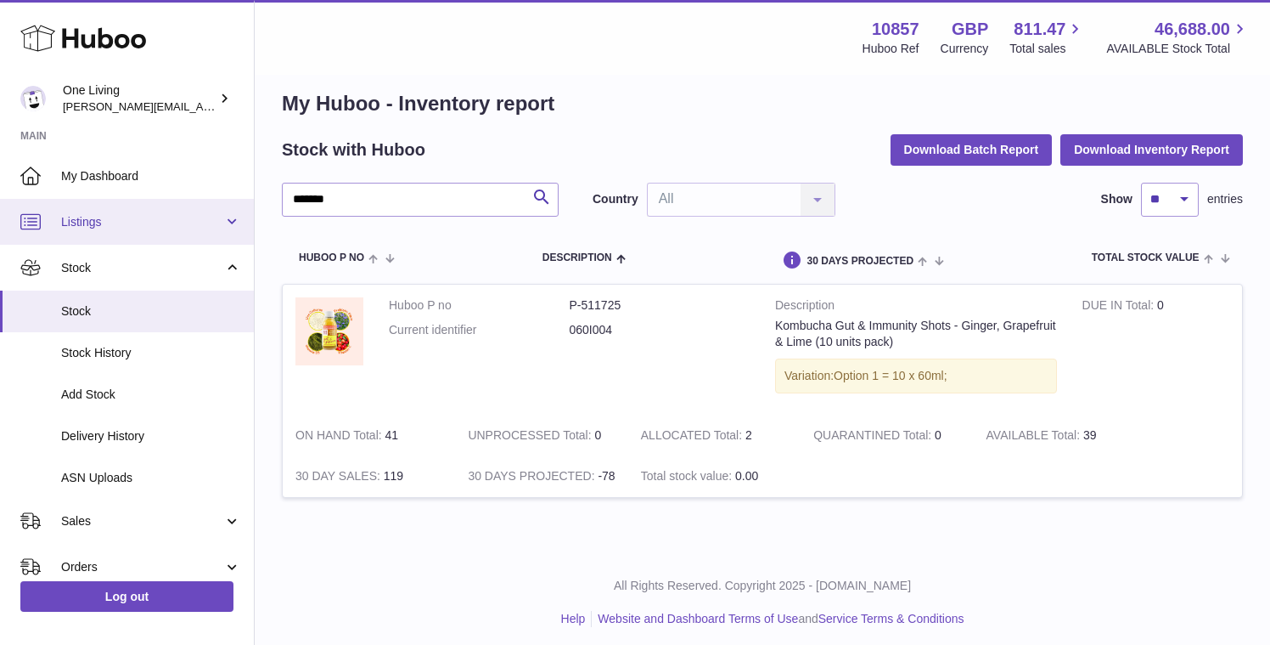
click at [198, 231] on link "Listings" at bounding box center [127, 222] width 254 height 46
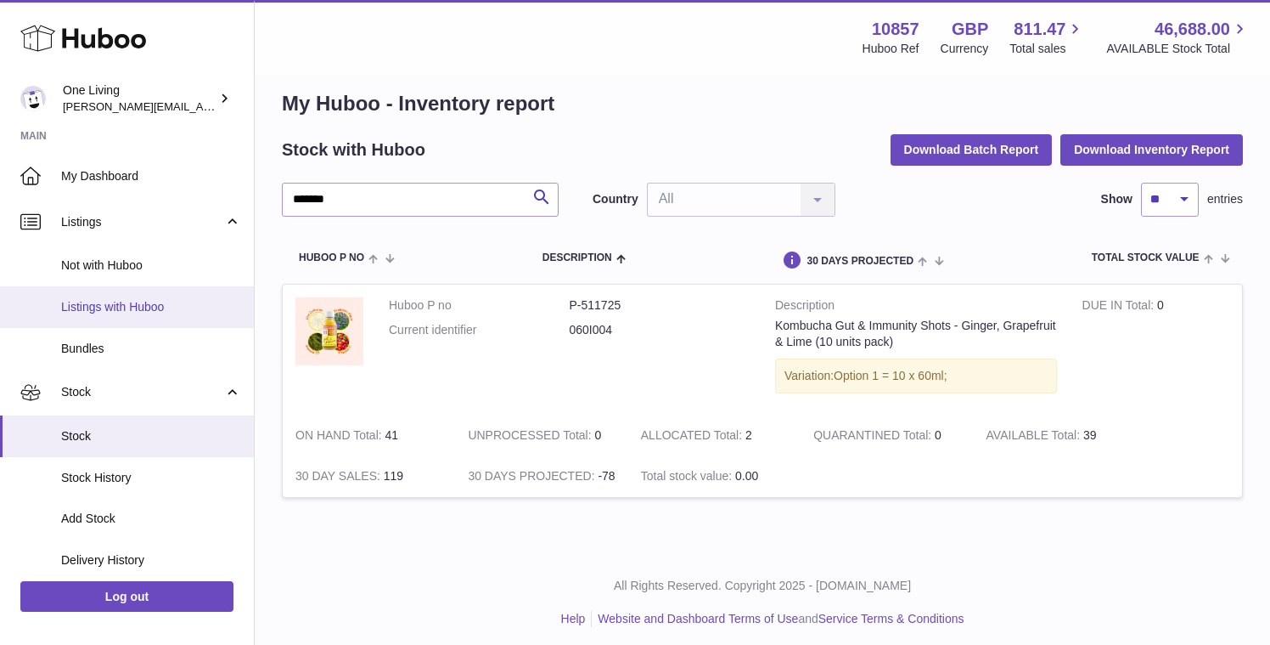
click at [192, 311] on span "Listings with Huboo" at bounding box center [151, 307] width 180 height 16
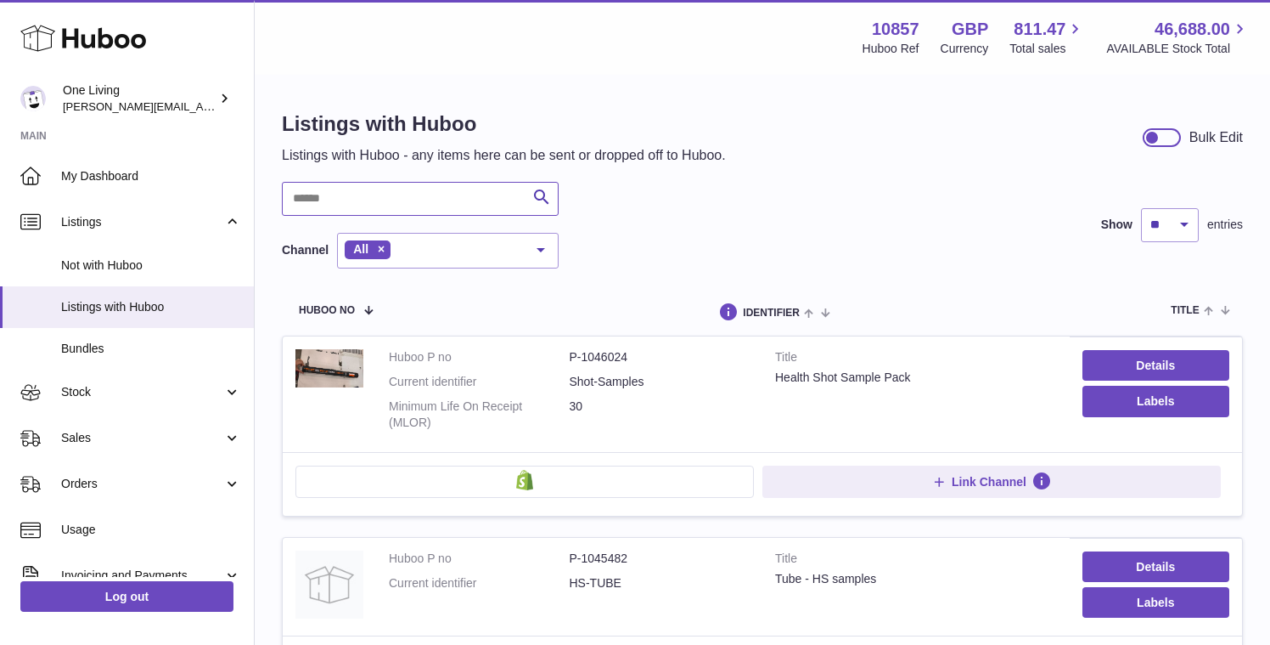
click at [368, 200] on input "text" at bounding box center [420, 199] width 277 height 34
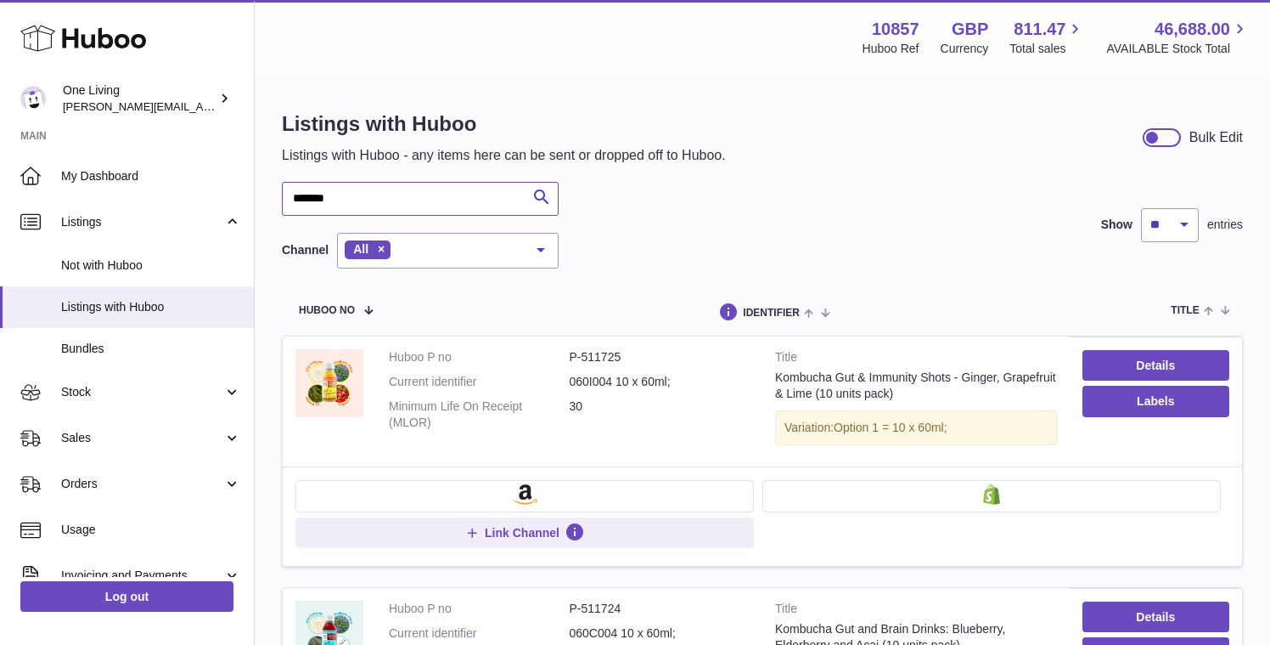
type input "*******"
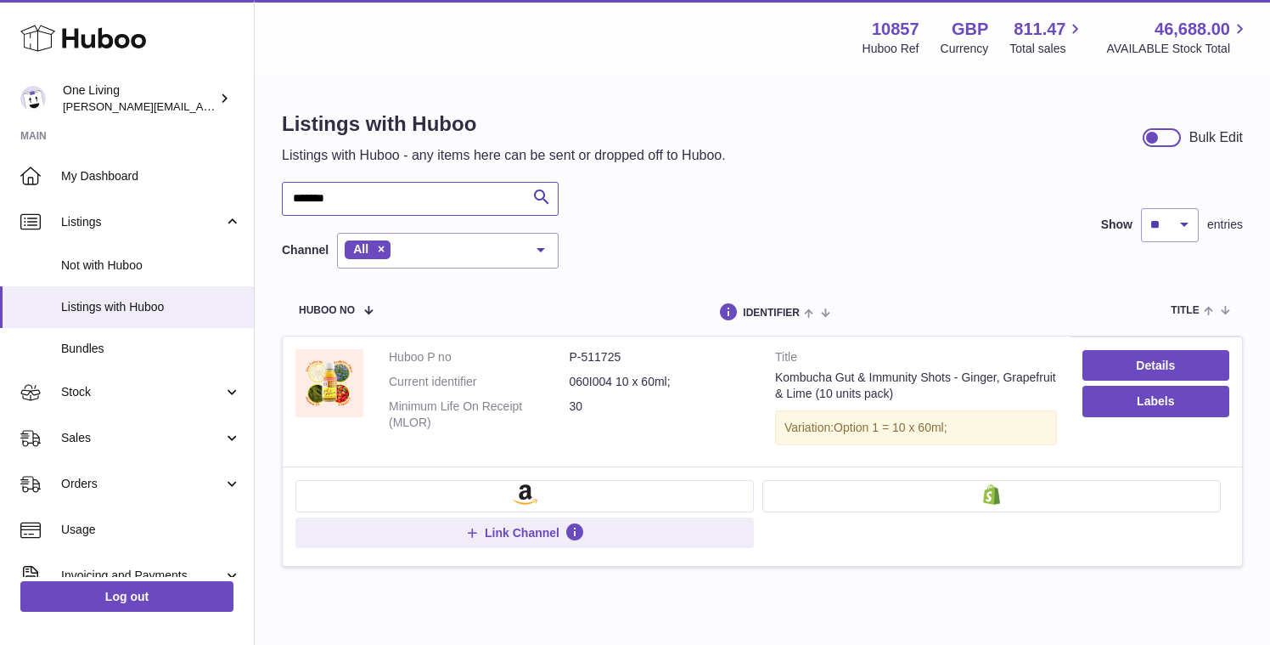
scroll to position [76, 0]
